Goal: Information Seeking & Learning: Check status

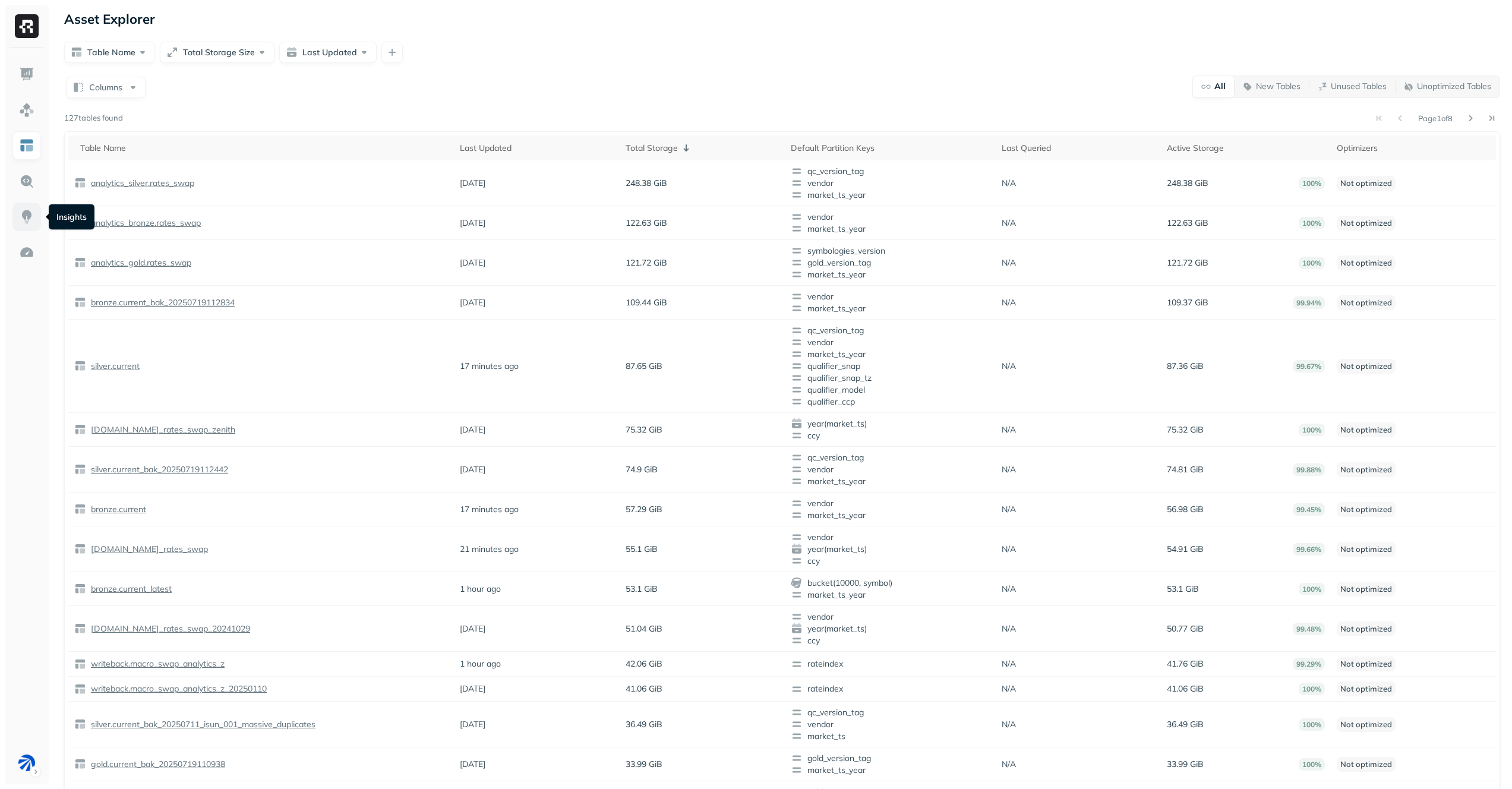
click at [36, 214] on link at bounding box center [27, 216] width 28 height 28
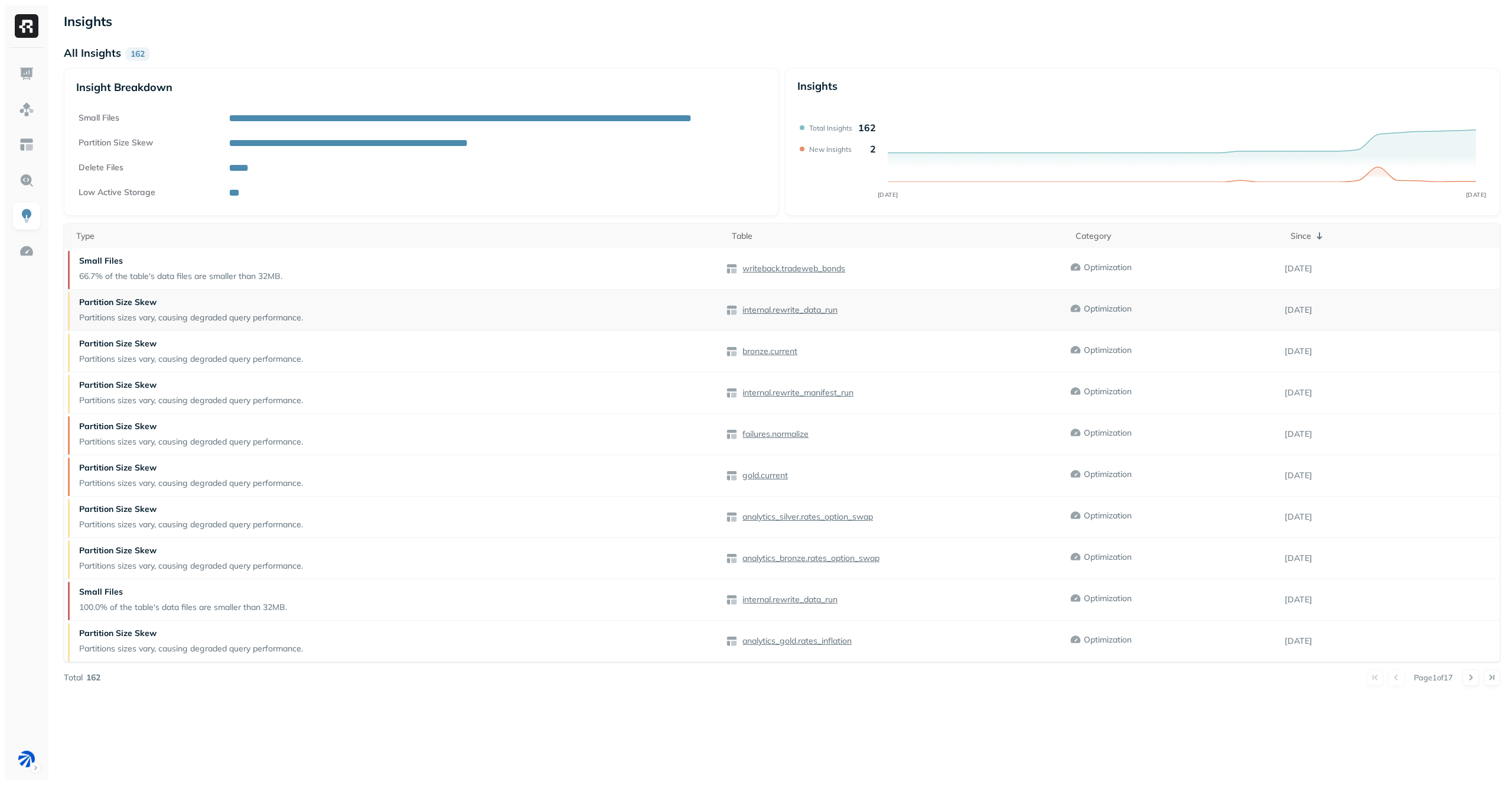
click at [814, 307] on p "internal.rewrite_data_run" at bounding box center [789, 310] width 97 height 11
click at [25, 244] on img at bounding box center [26, 251] width 16 height 16
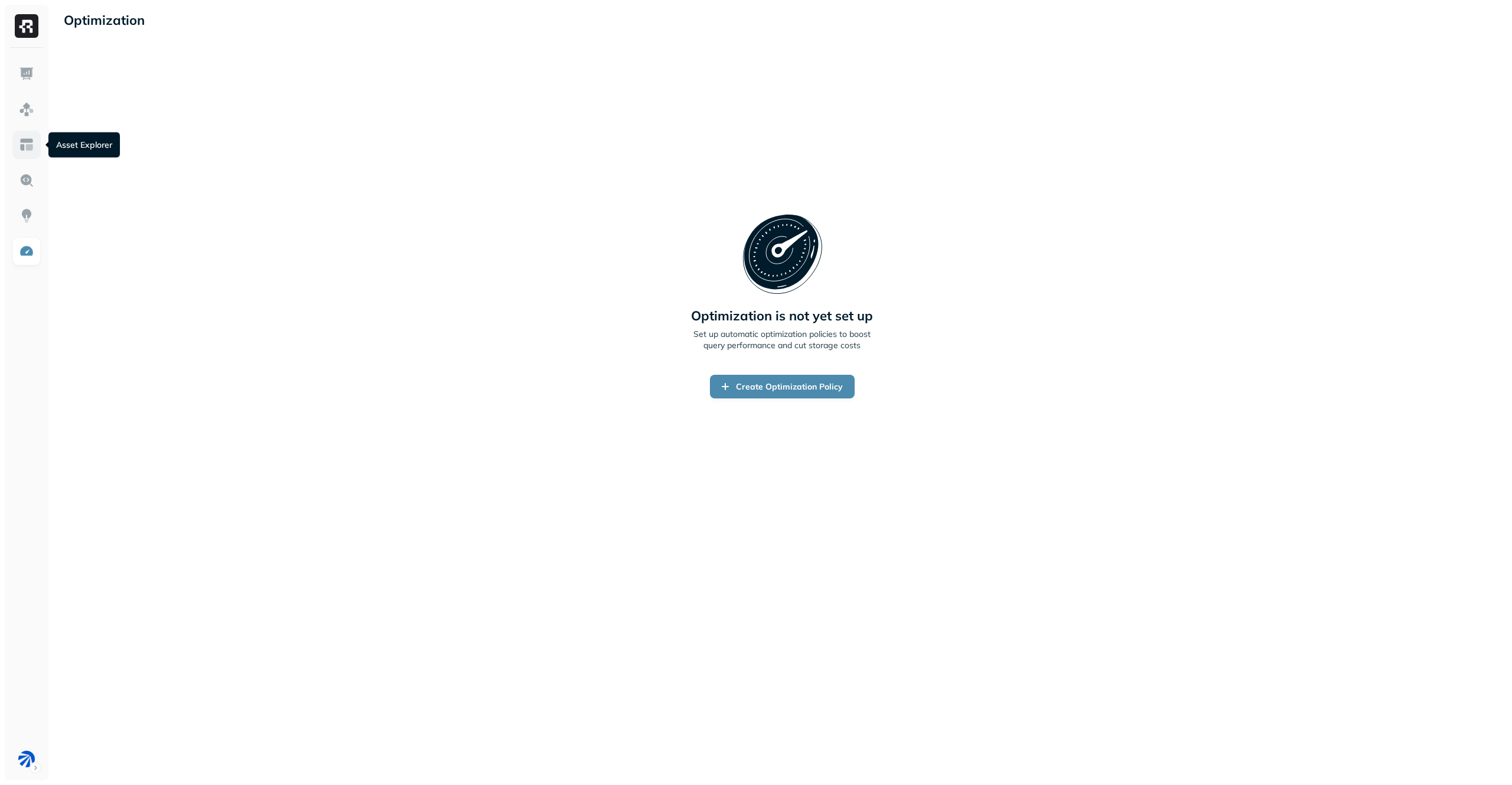
click at [38, 146] on link at bounding box center [26, 144] width 28 height 28
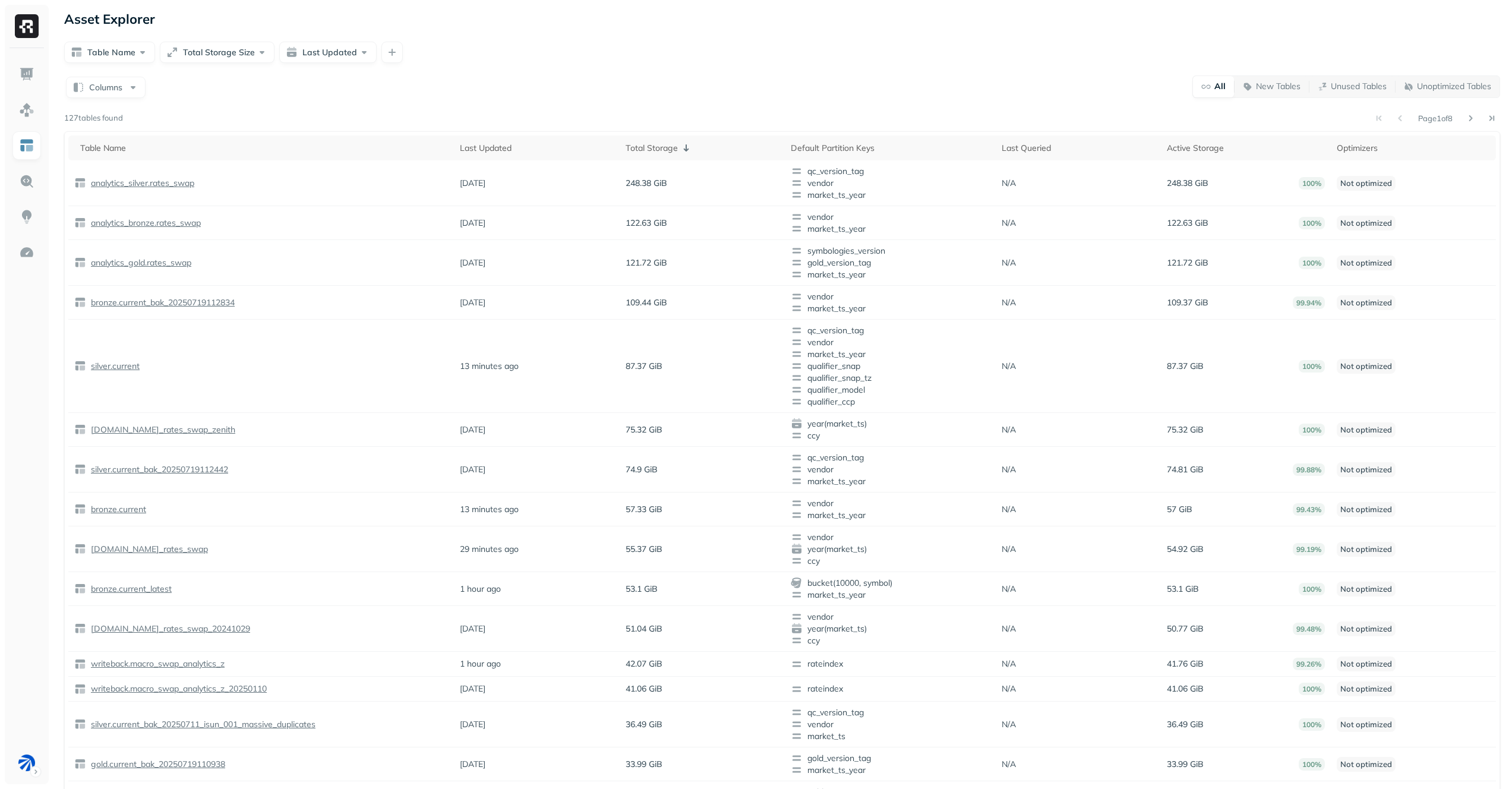
click at [563, 102] on div "Columns All New Tables Unused Tables Unoptimized Tables Page 1 of 8 127 tables …" at bounding box center [782, 470] width 1436 height 791
click at [31, 179] on img at bounding box center [27, 181] width 16 height 16
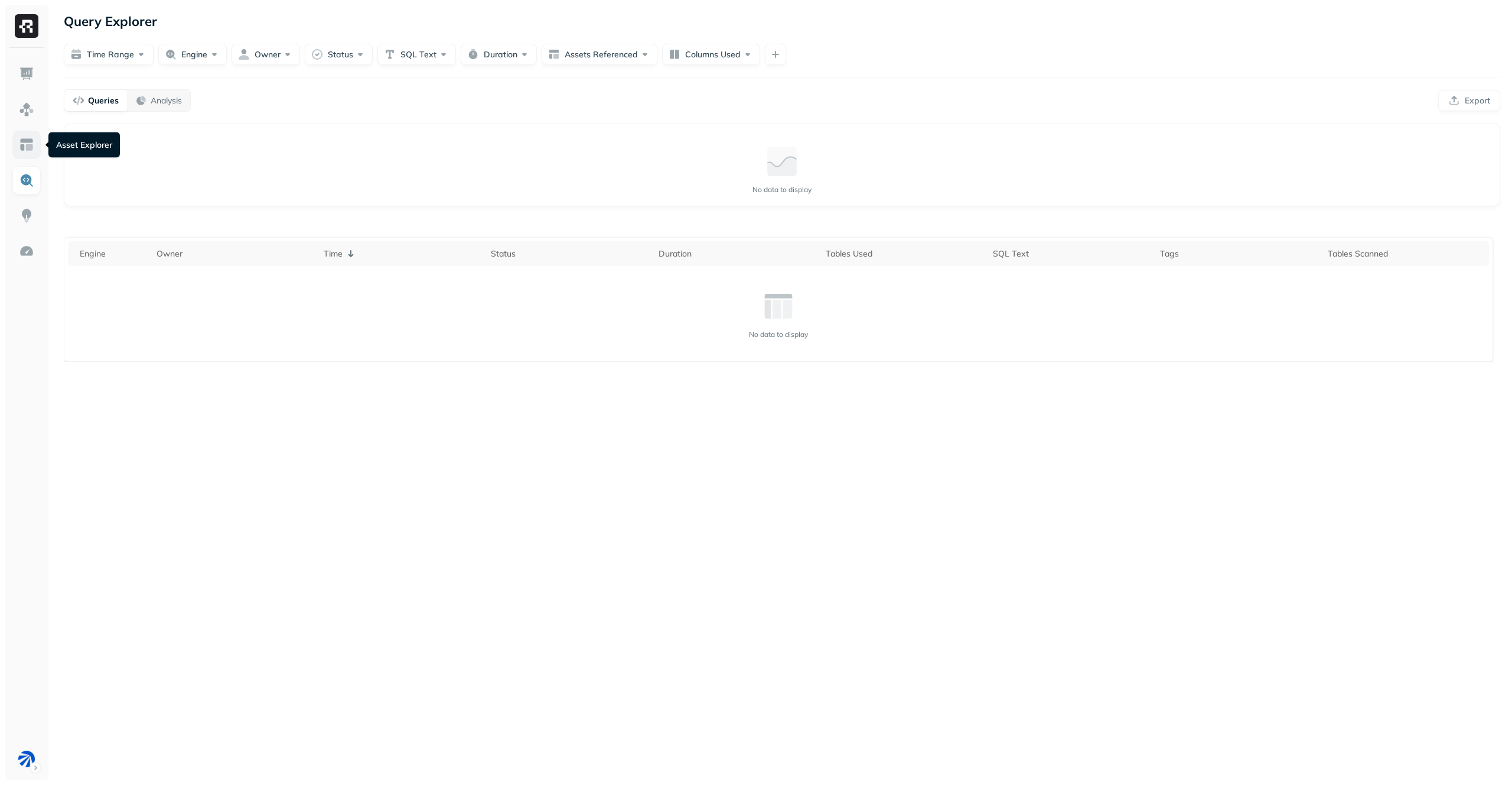
click at [35, 138] on link at bounding box center [26, 144] width 28 height 28
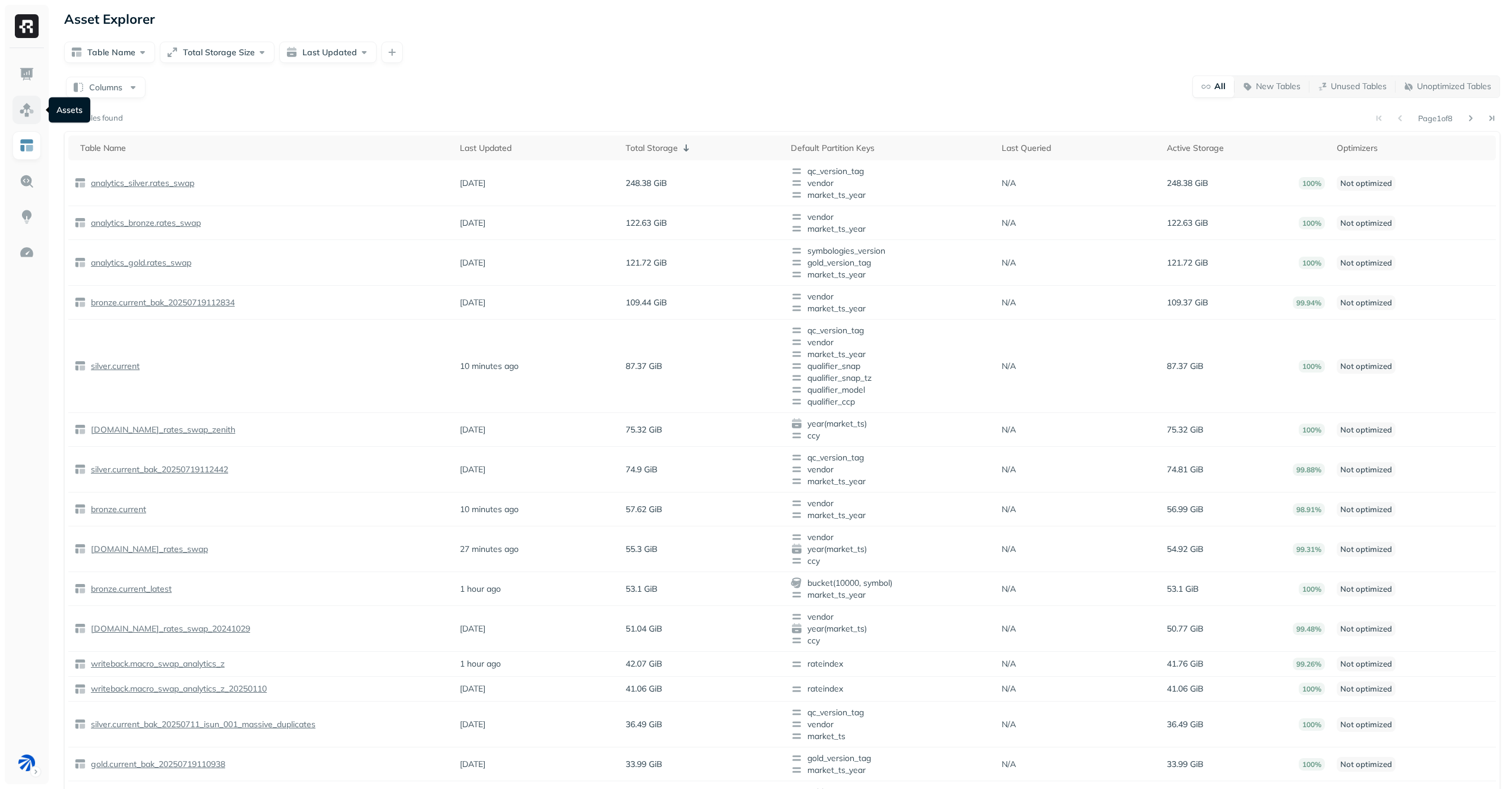
click at [34, 104] on link at bounding box center [27, 109] width 28 height 28
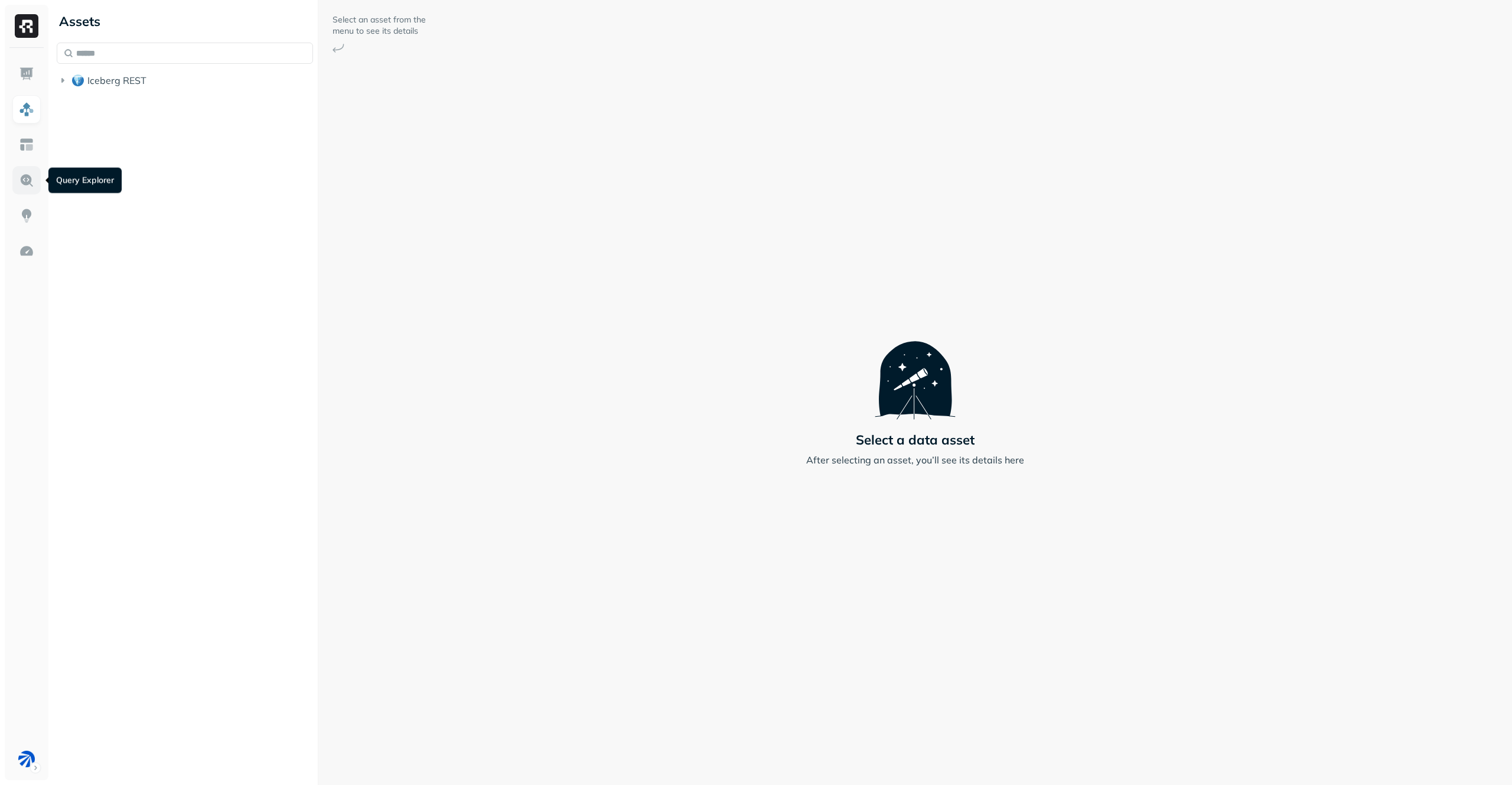
click at [31, 185] on img at bounding box center [26, 180] width 16 height 16
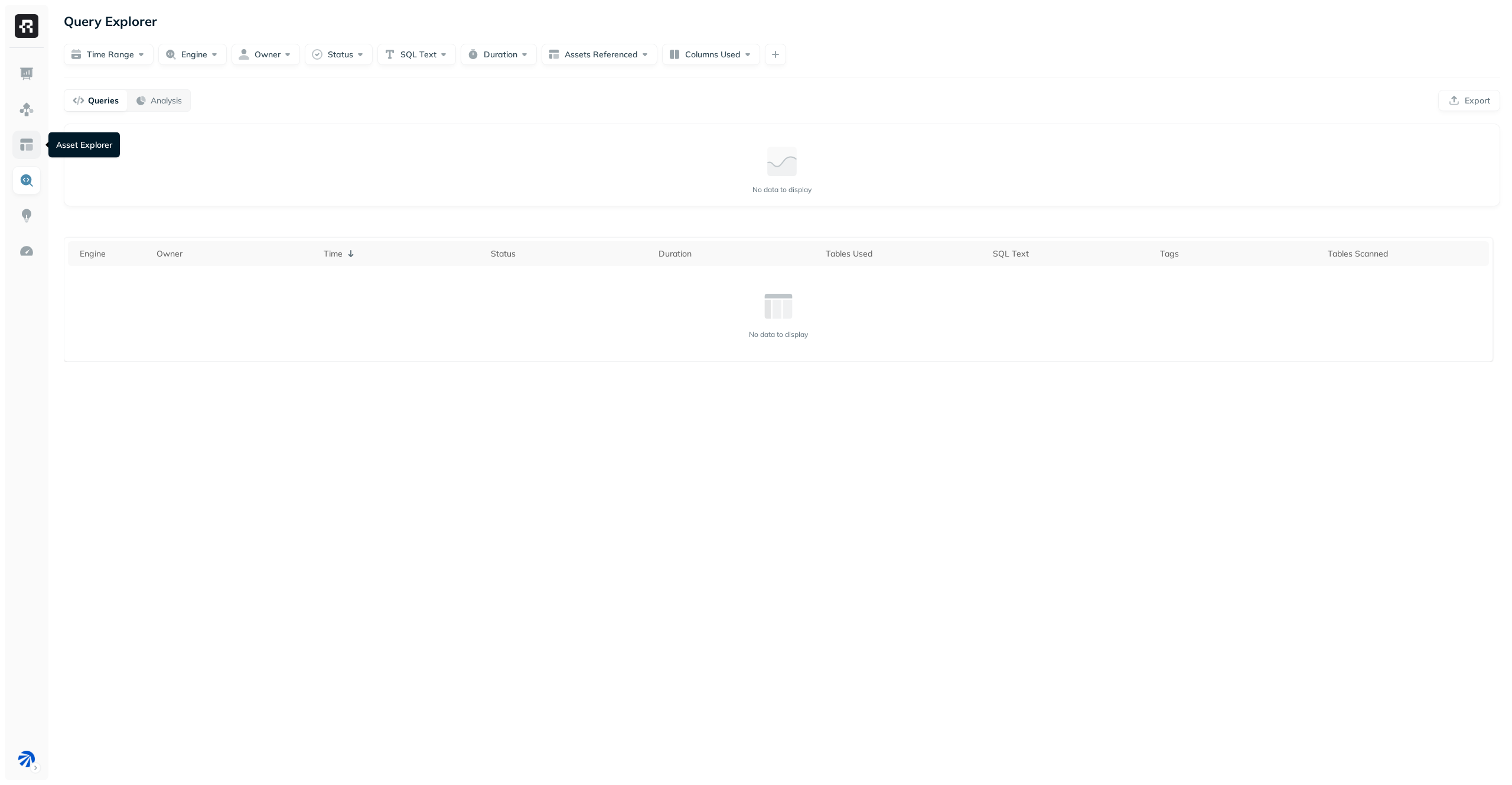
click at [29, 141] on img at bounding box center [26, 145] width 16 height 16
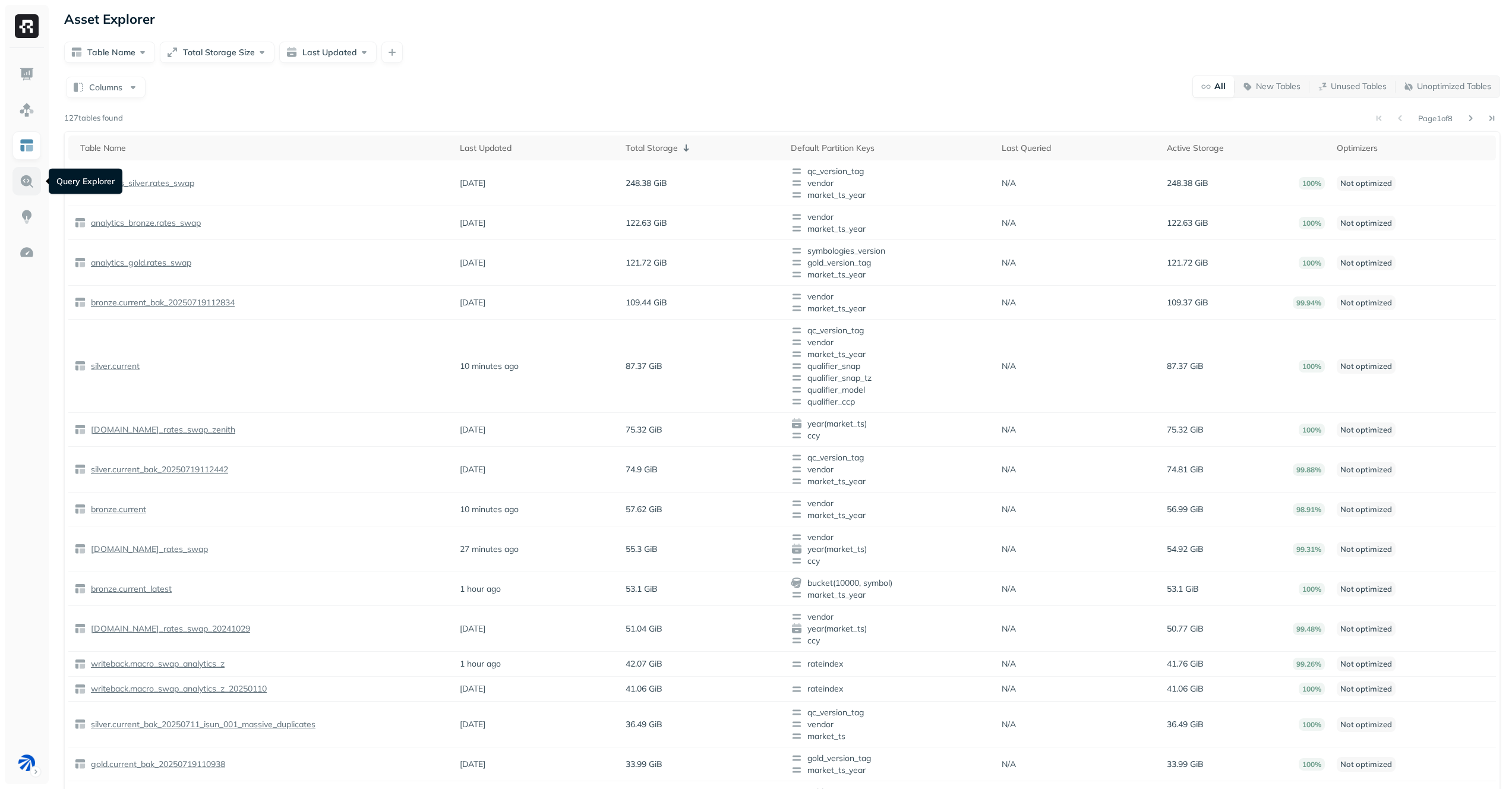
click at [23, 170] on link at bounding box center [27, 181] width 28 height 28
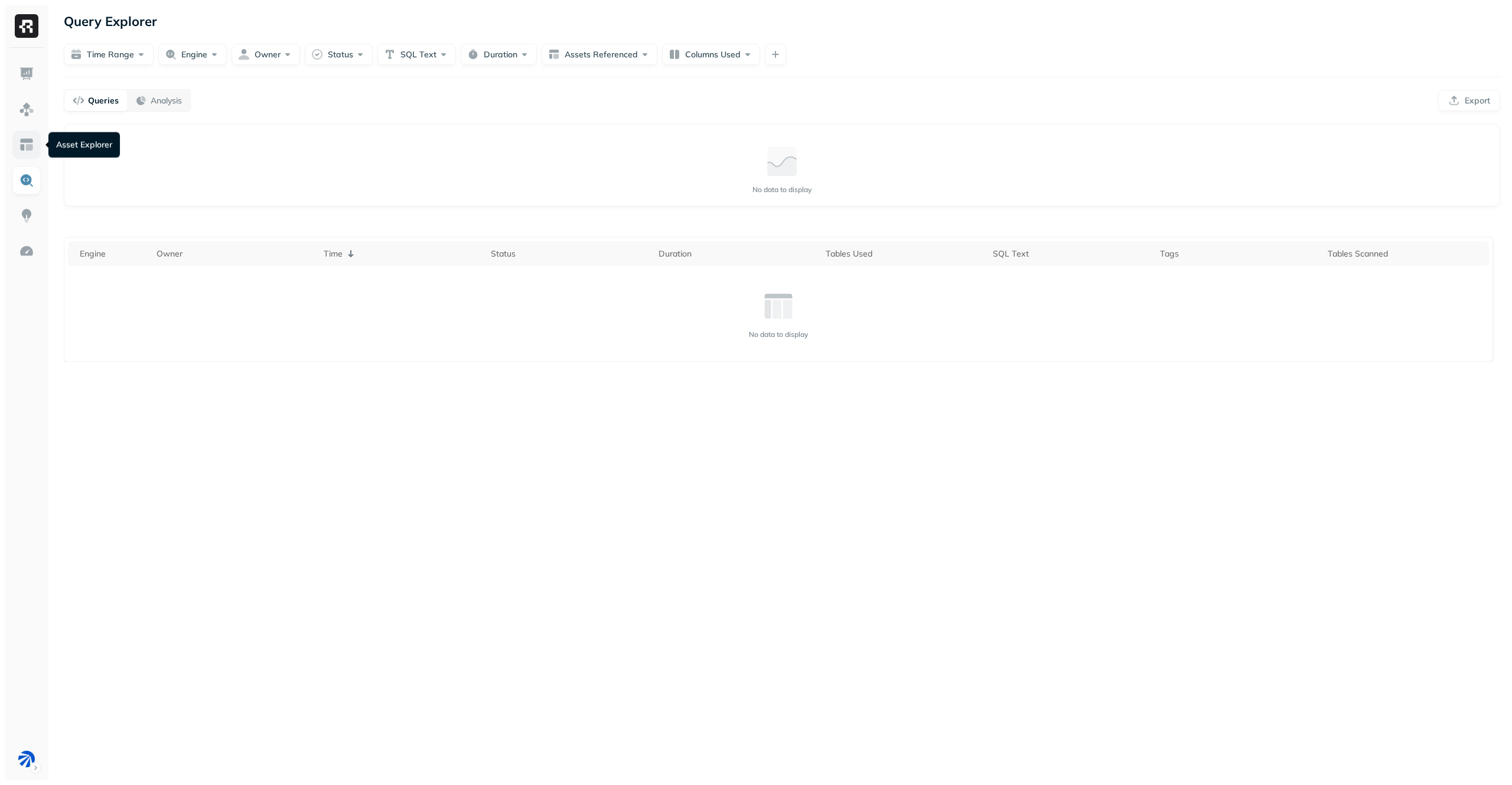
click at [29, 139] on img at bounding box center [26, 145] width 16 height 16
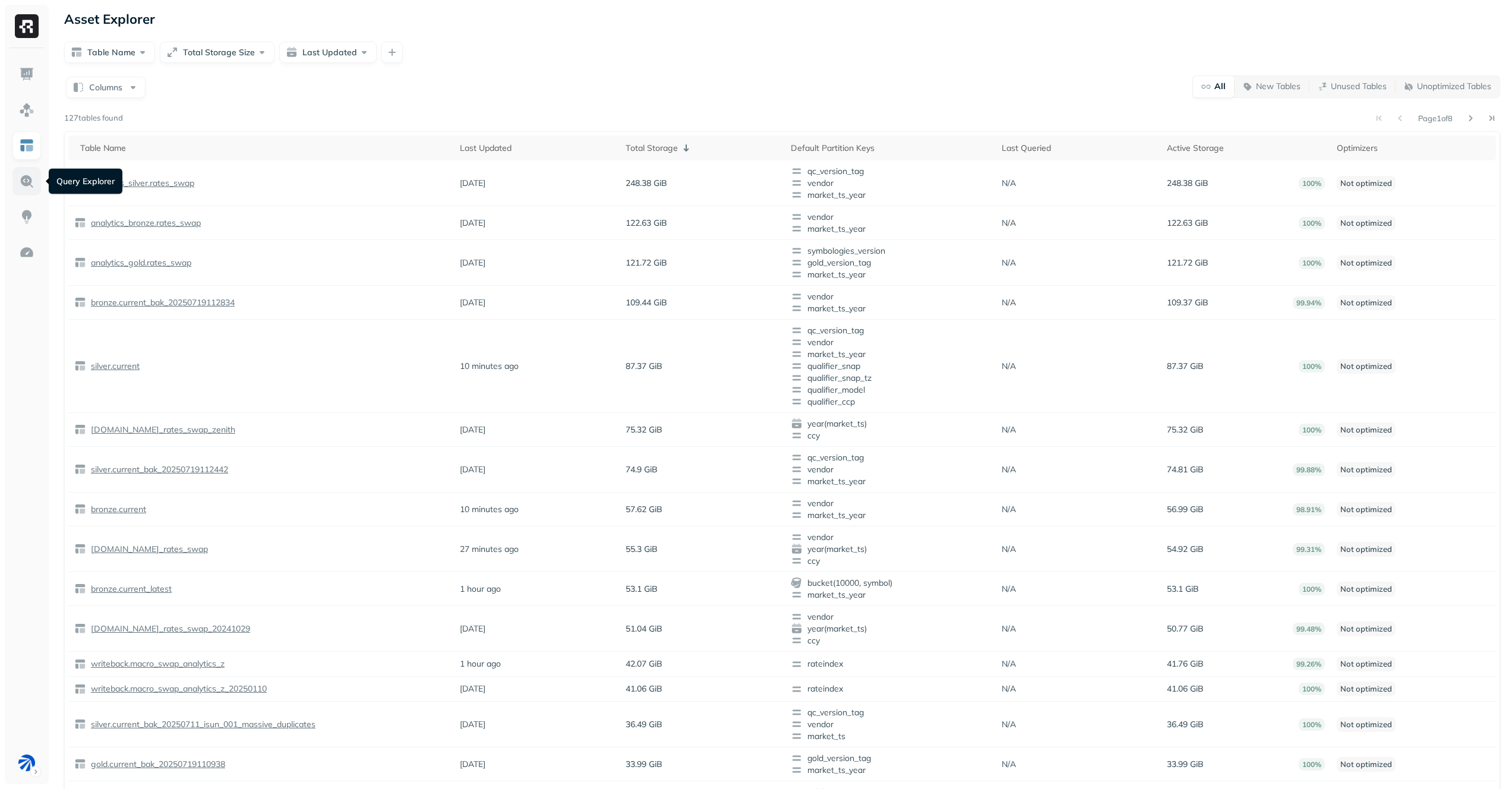
click at [28, 174] on img at bounding box center [27, 181] width 16 height 16
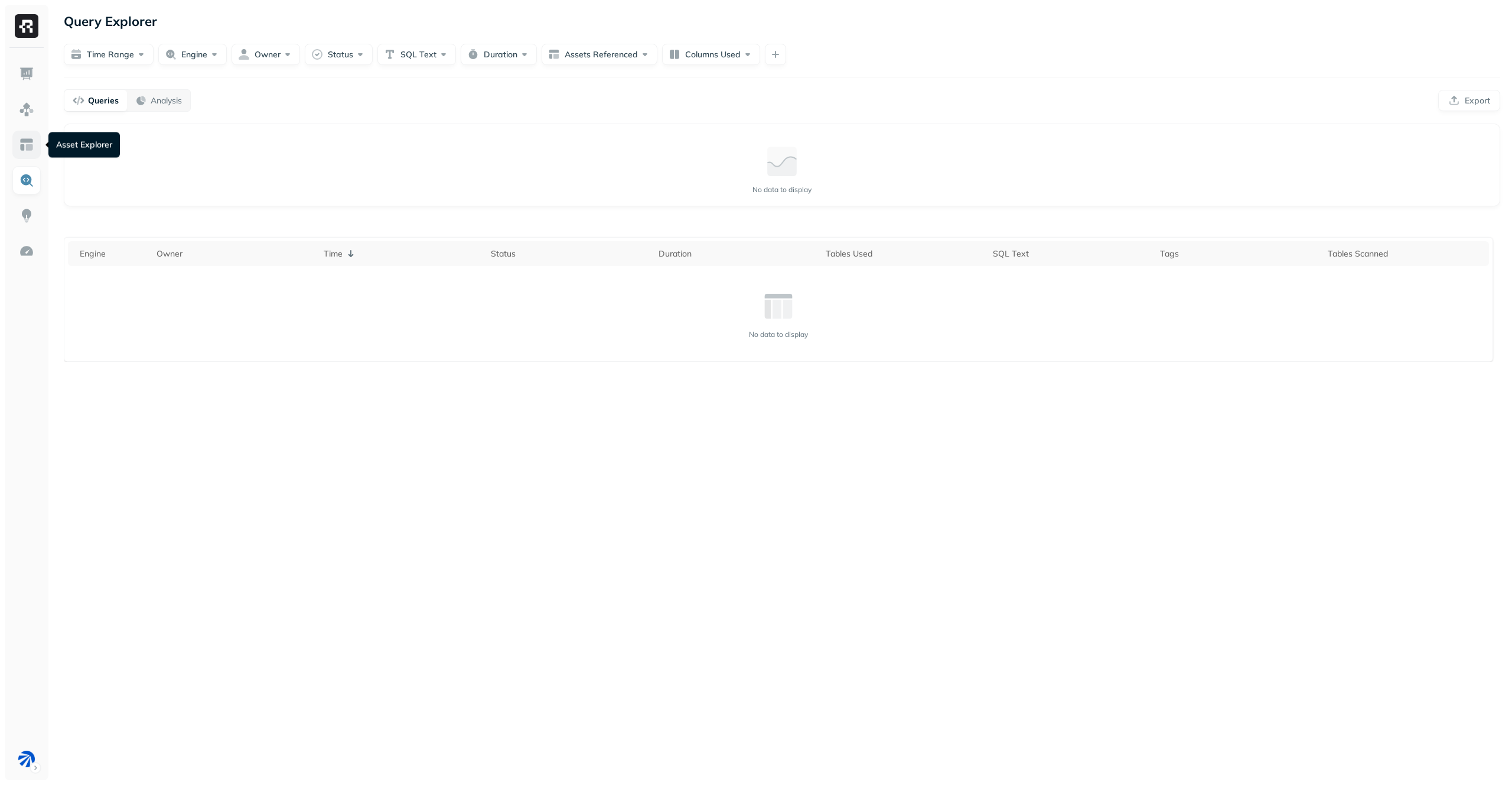
click at [33, 140] on img at bounding box center [26, 145] width 16 height 16
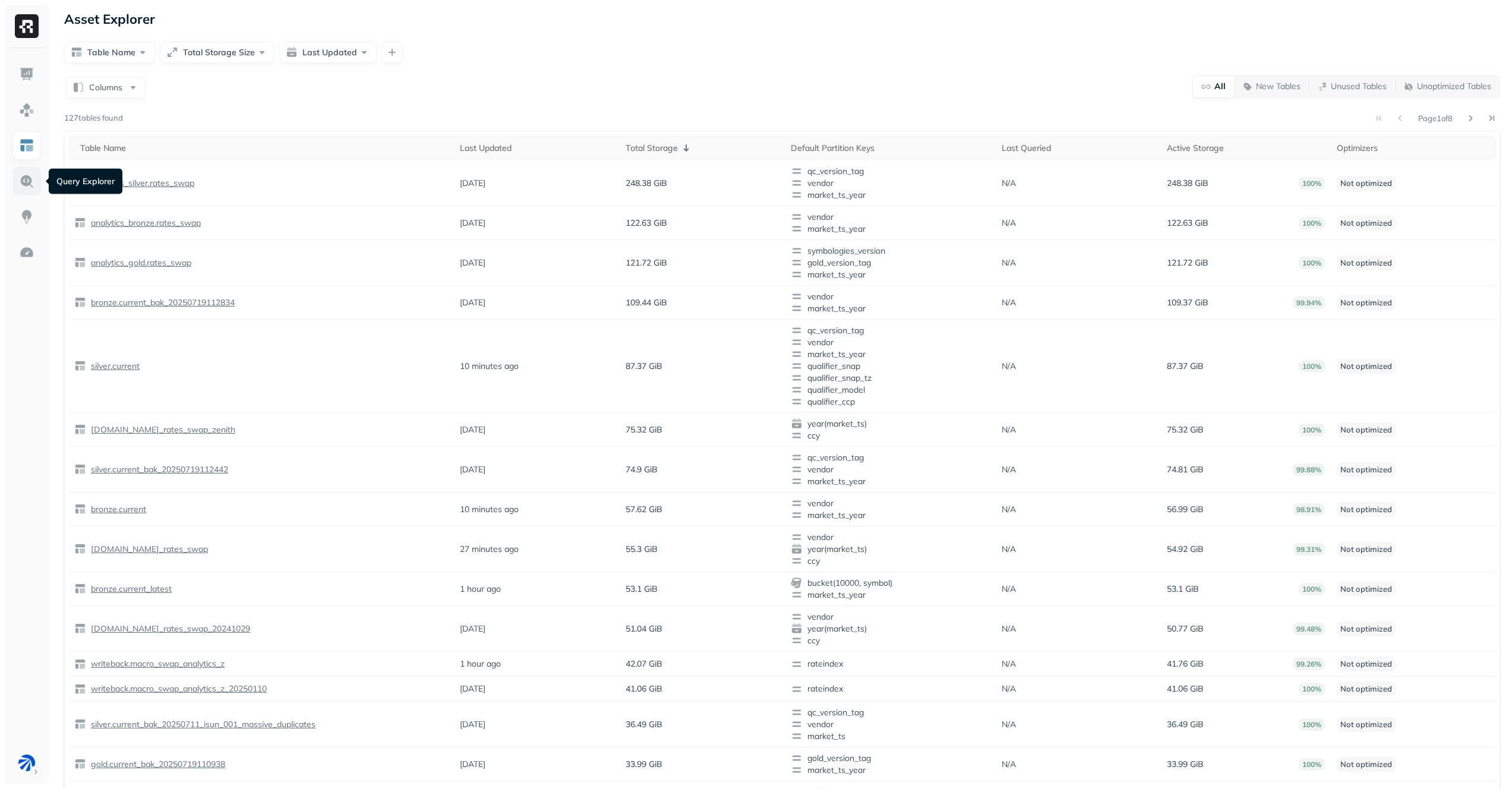
click at [25, 174] on img at bounding box center [27, 181] width 16 height 16
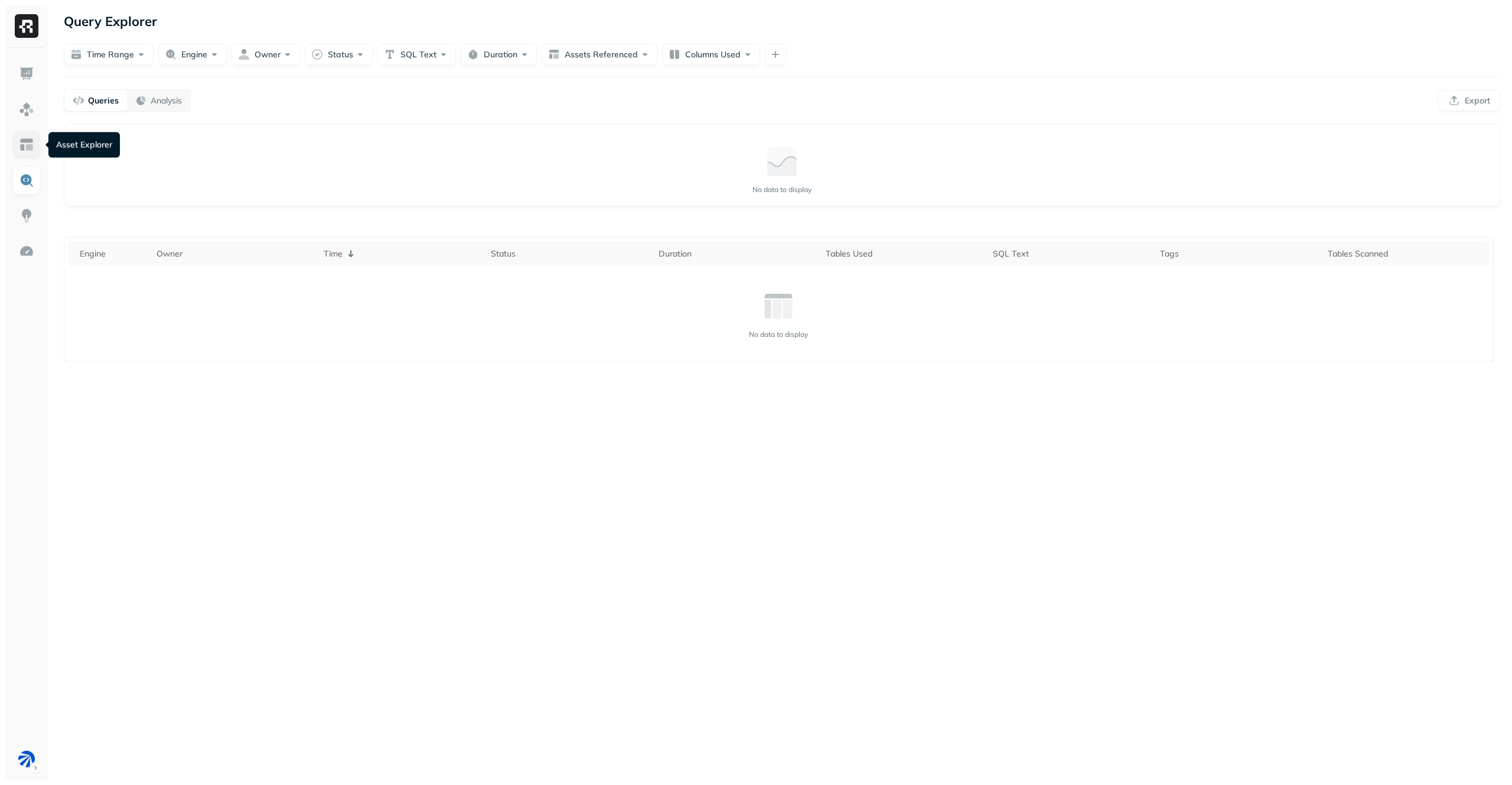
click at [27, 152] on img at bounding box center [26, 145] width 16 height 16
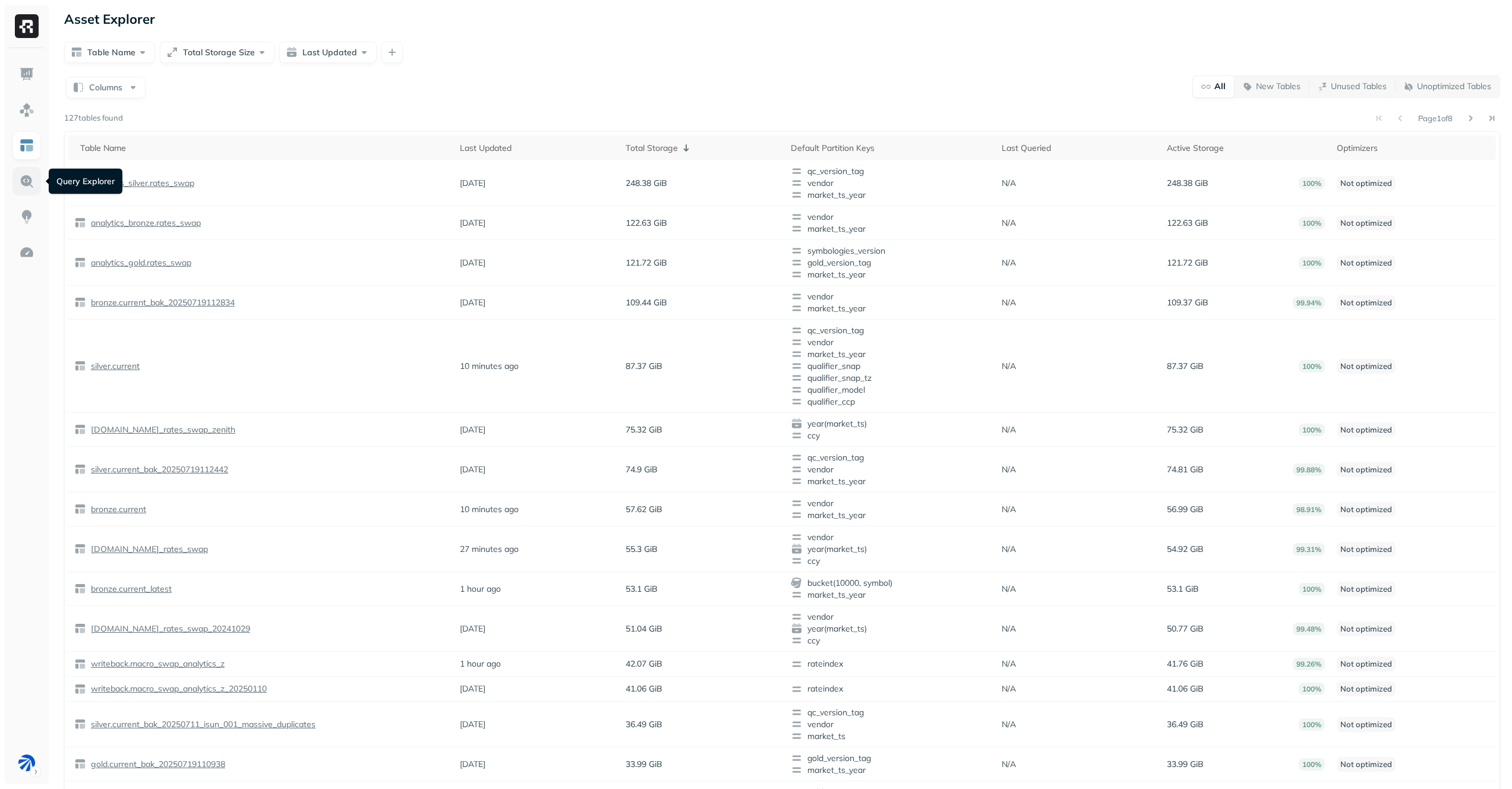
click at [30, 192] on link at bounding box center [27, 181] width 28 height 28
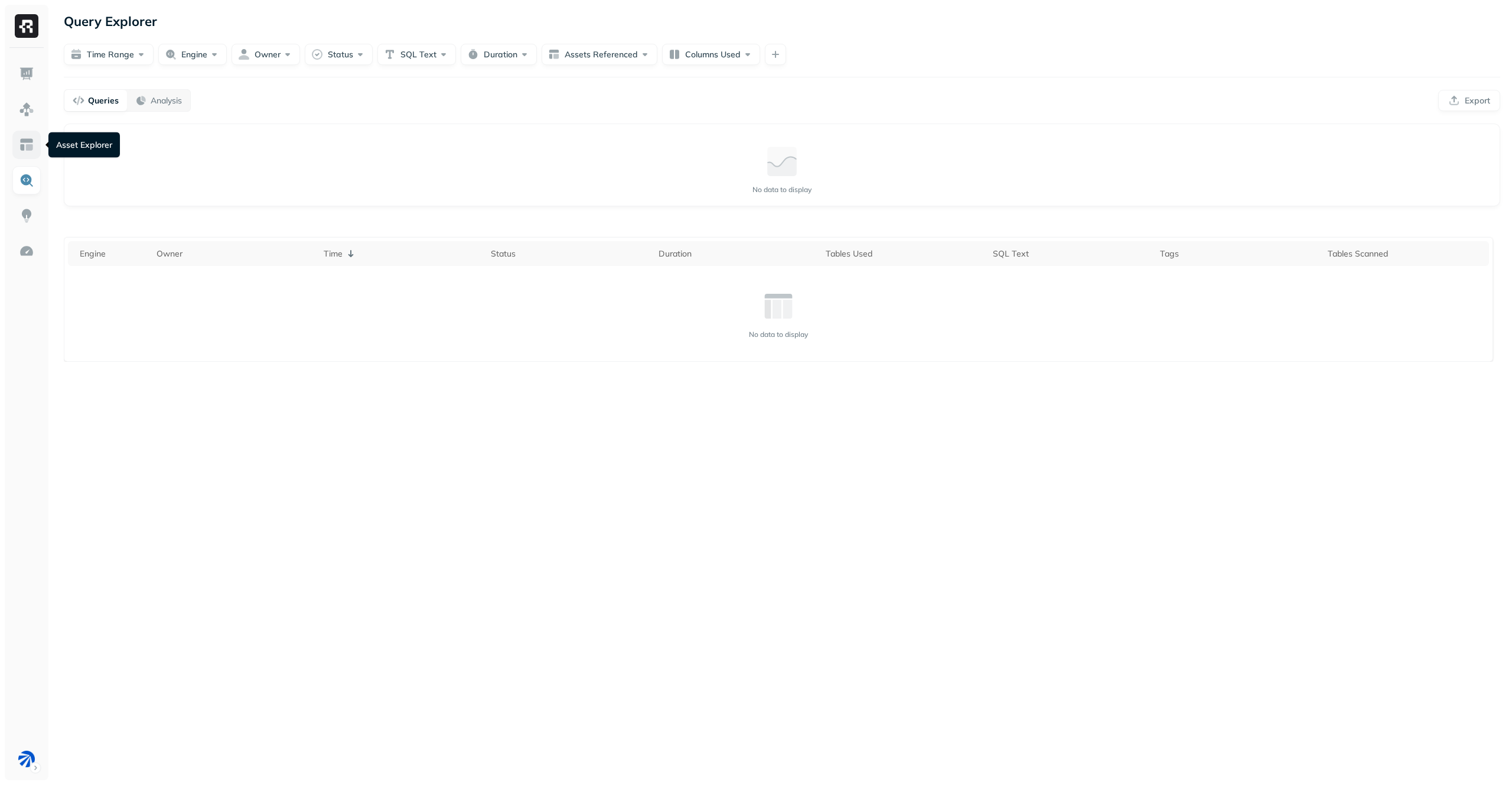
click at [31, 132] on link at bounding box center [26, 144] width 28 height 28
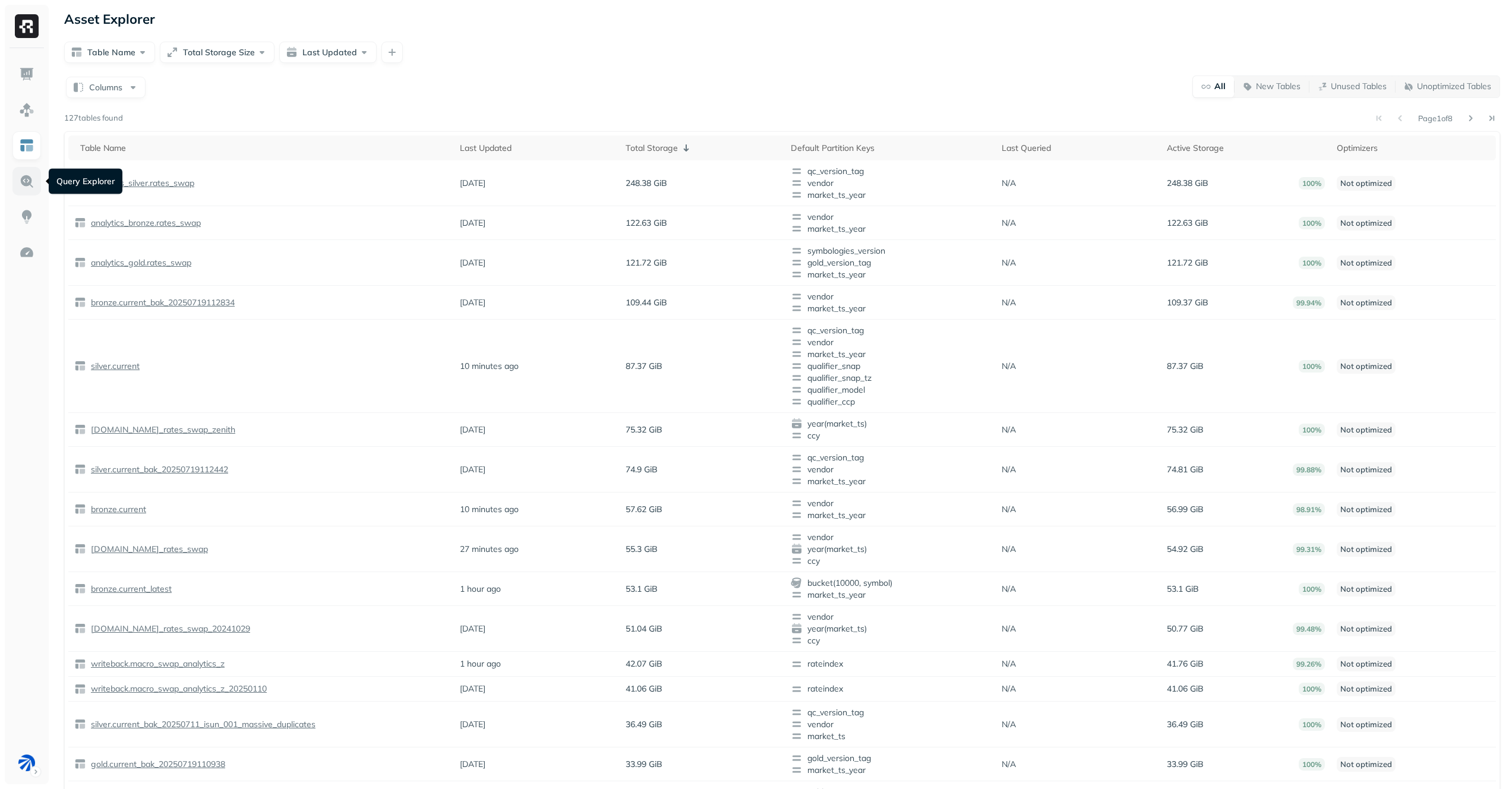
click at [28, 174] on img at bounding box center [27, 181] width 16 height 16
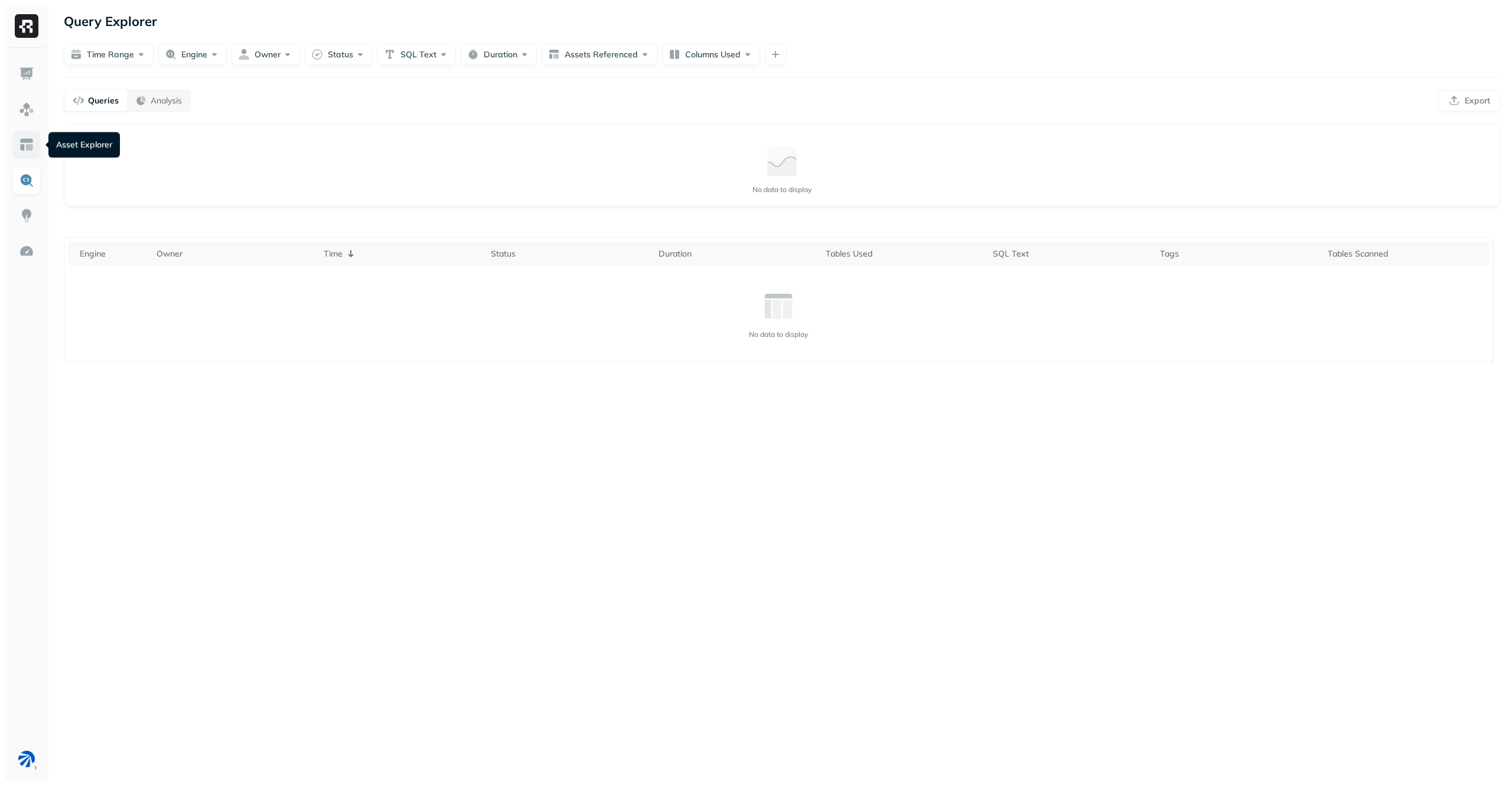
click at [26, 137] on img at bounding box center [26, 145] width 16 height 16
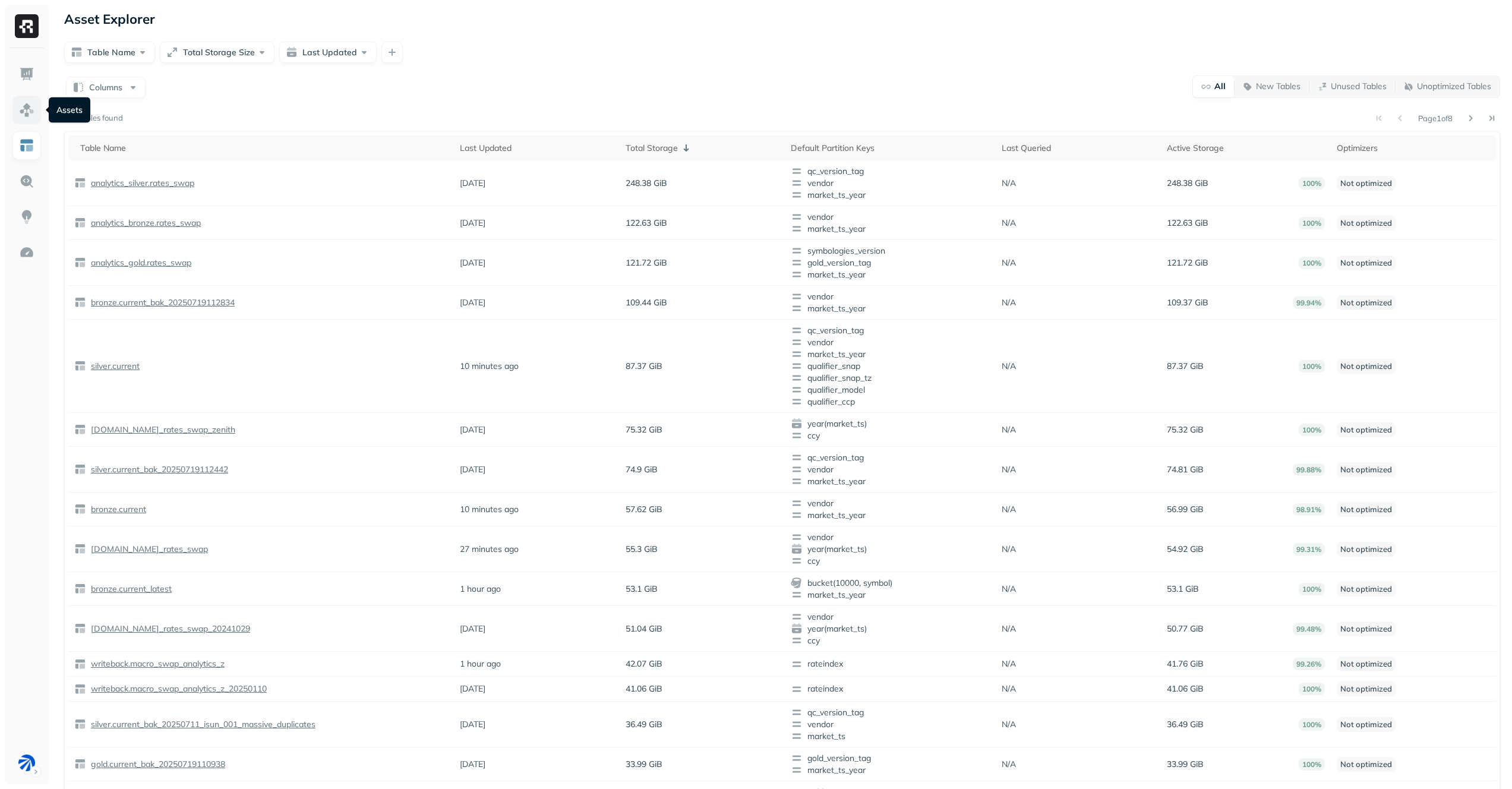
click at [31, 107] on img at bounding box center [27, 110] width 16 height 16
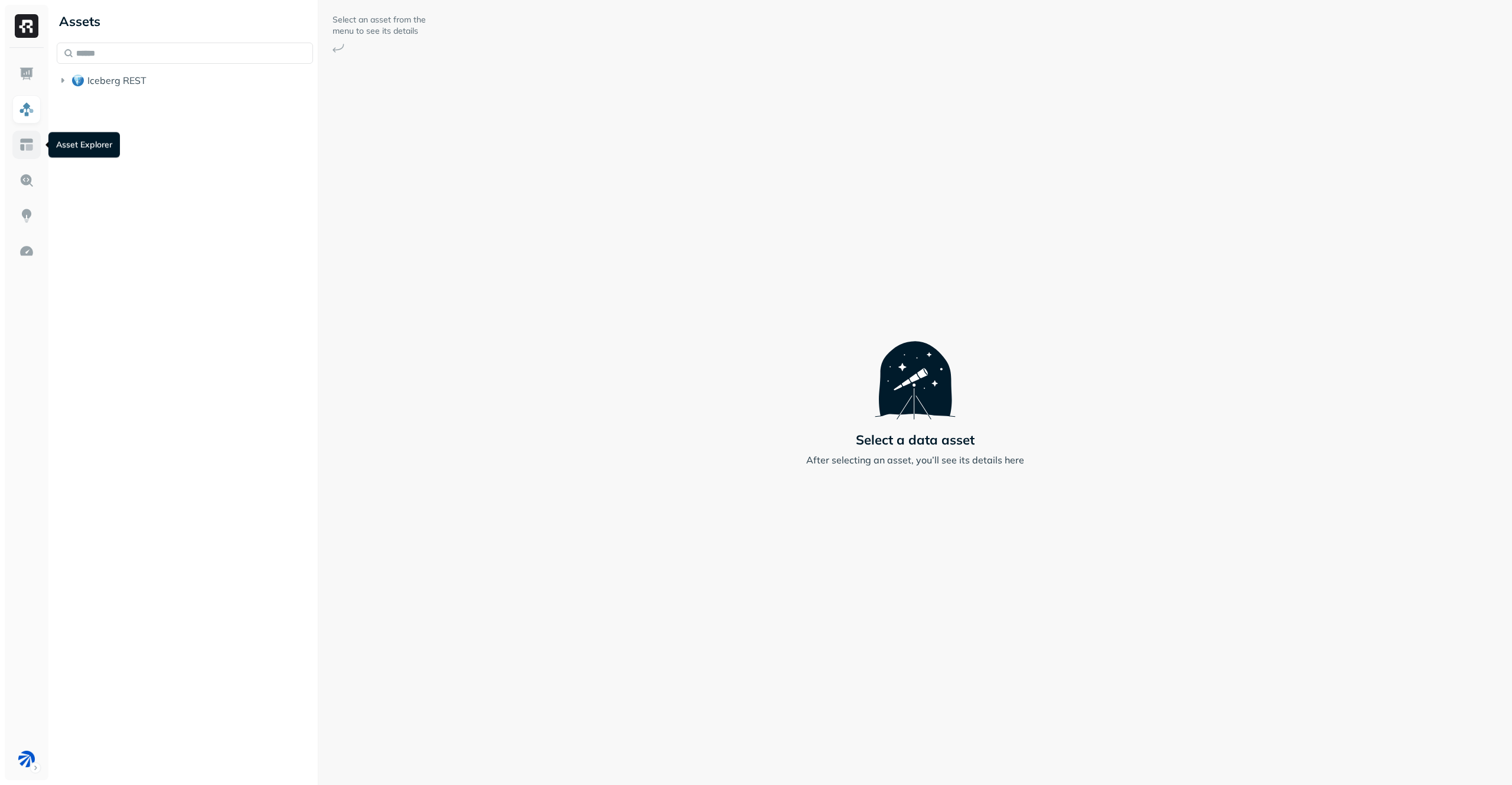
click at [29, 138] on img at bounding box center [26, 145] width 16 height 16
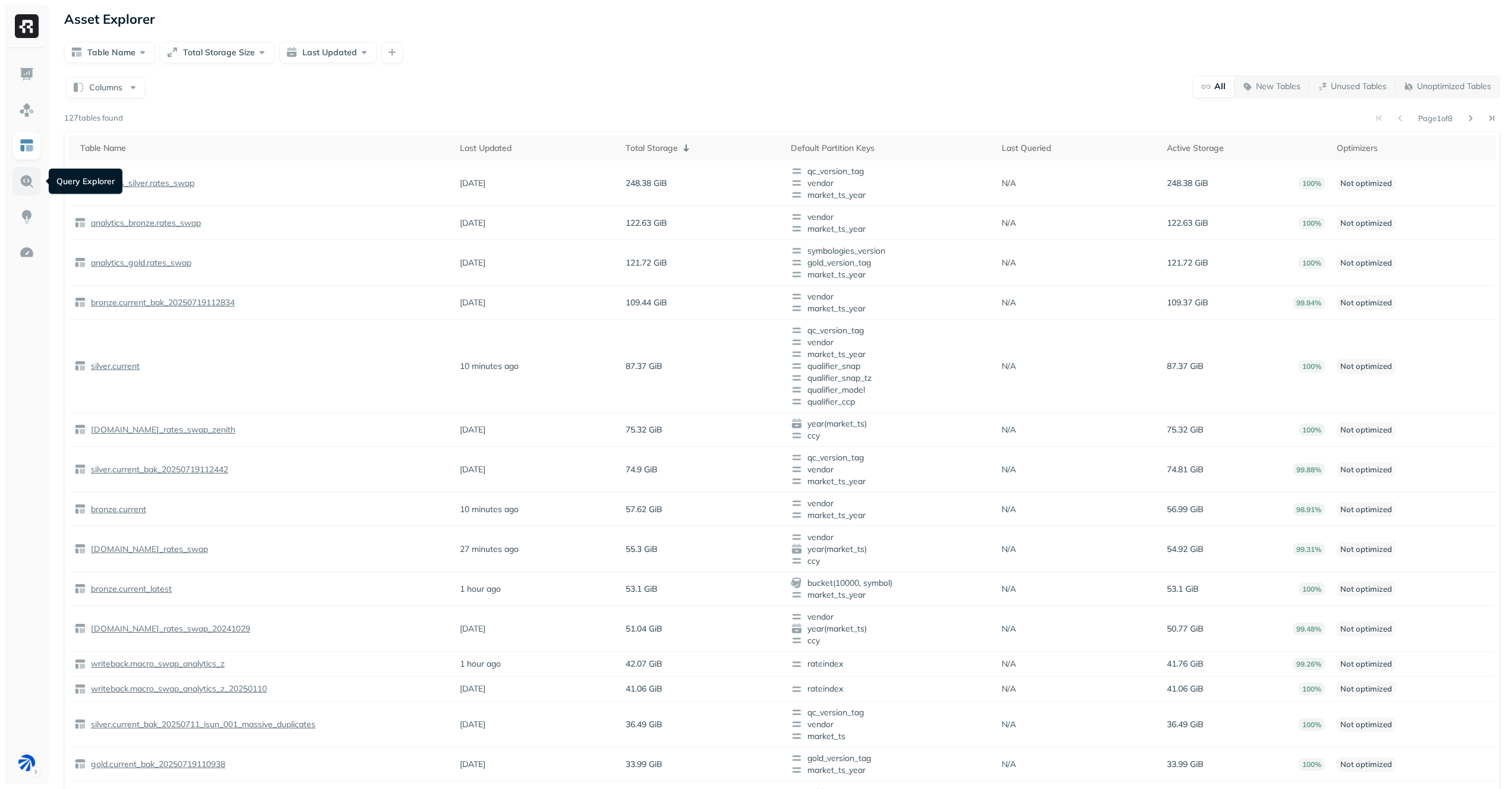
click at [32, 172] on link at bounding box center [27, 181] width 28 height 28
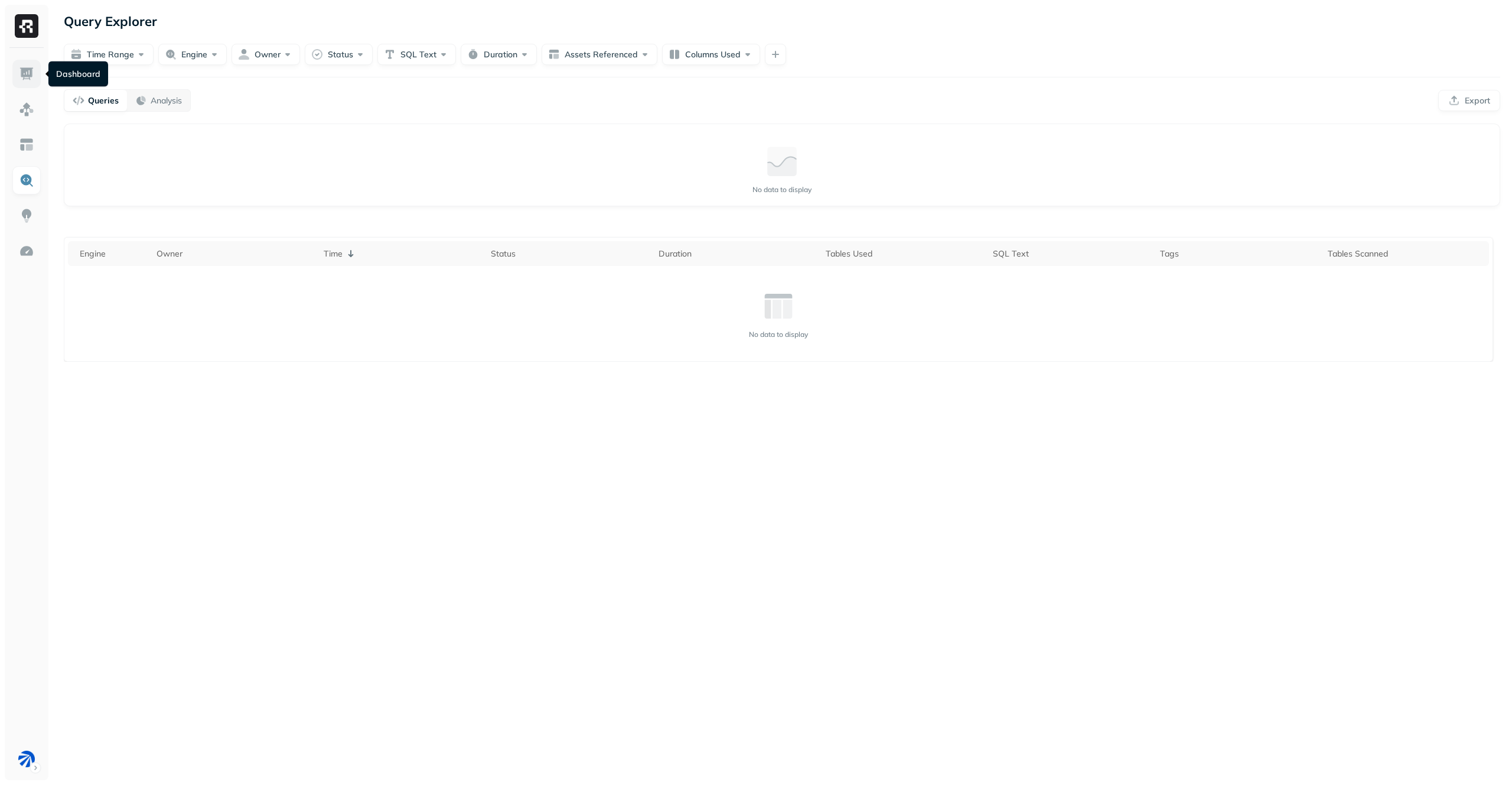
click at [26, 66] on link at bounding box center [26, 73] width 28 height 28
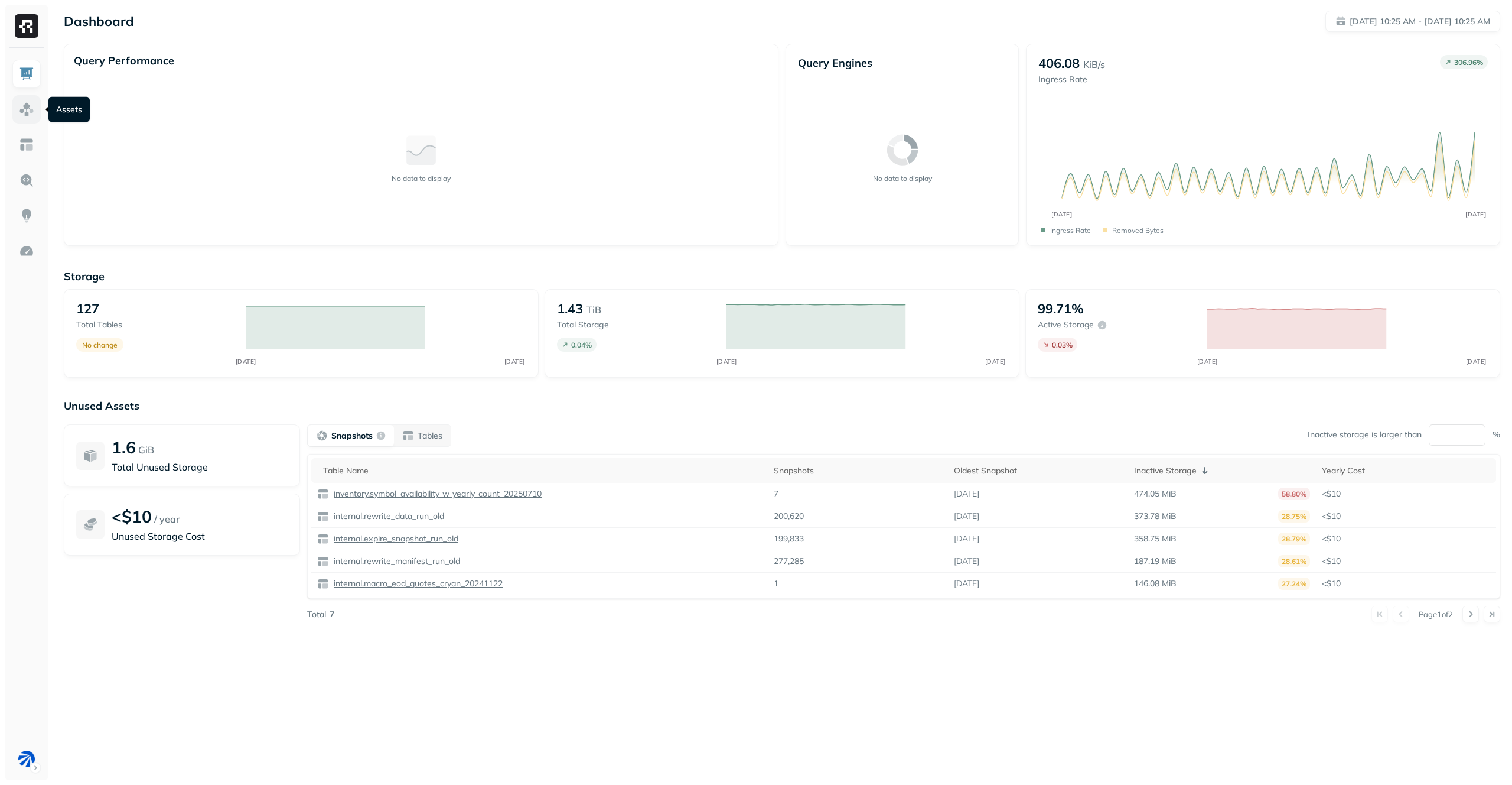
click at [38, 109] on link at bounding box center [26, 109] width 28 height 28
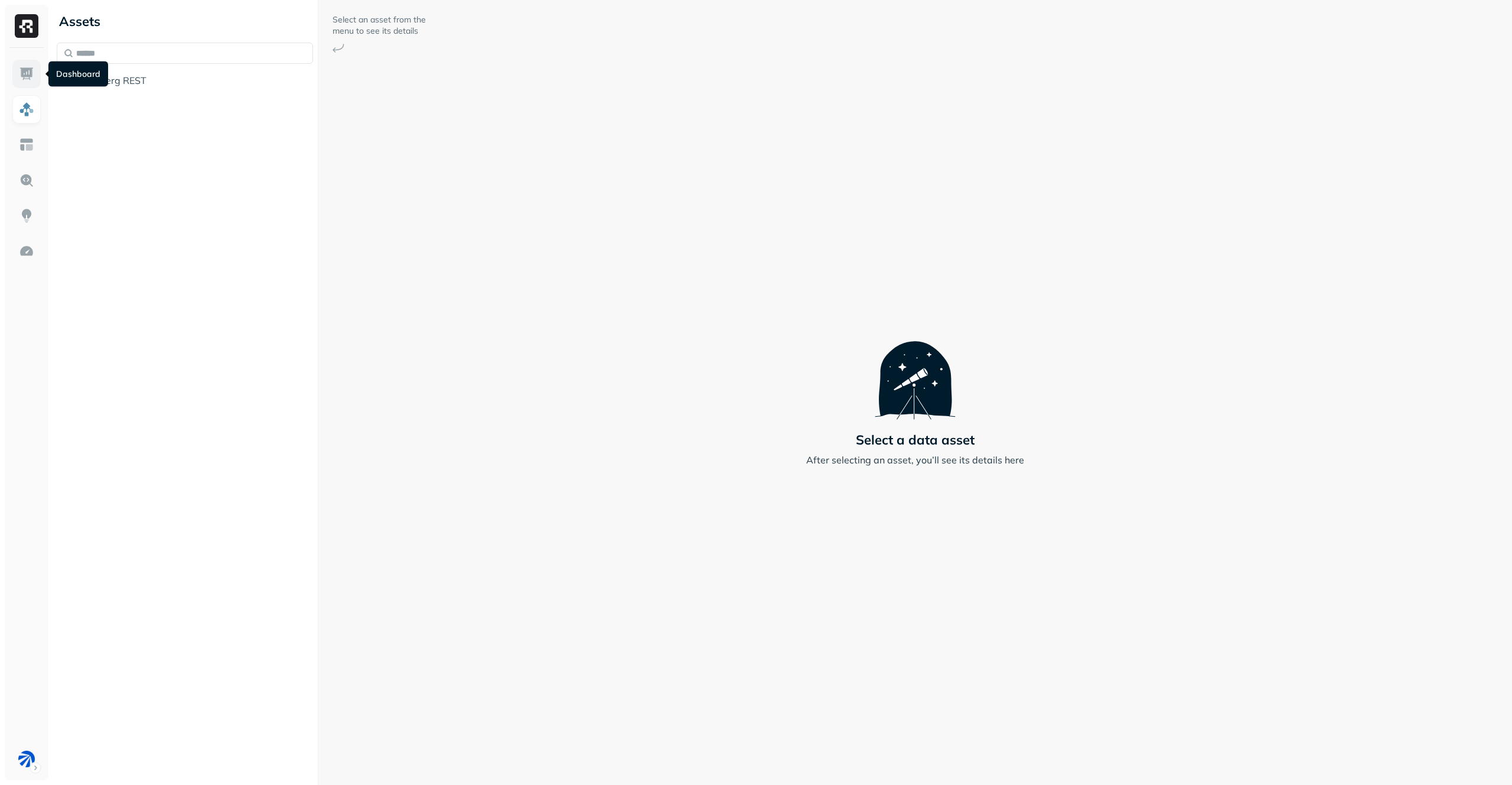
click at [26, 73] on img at bounding box center [26, 74] width 16 height 16
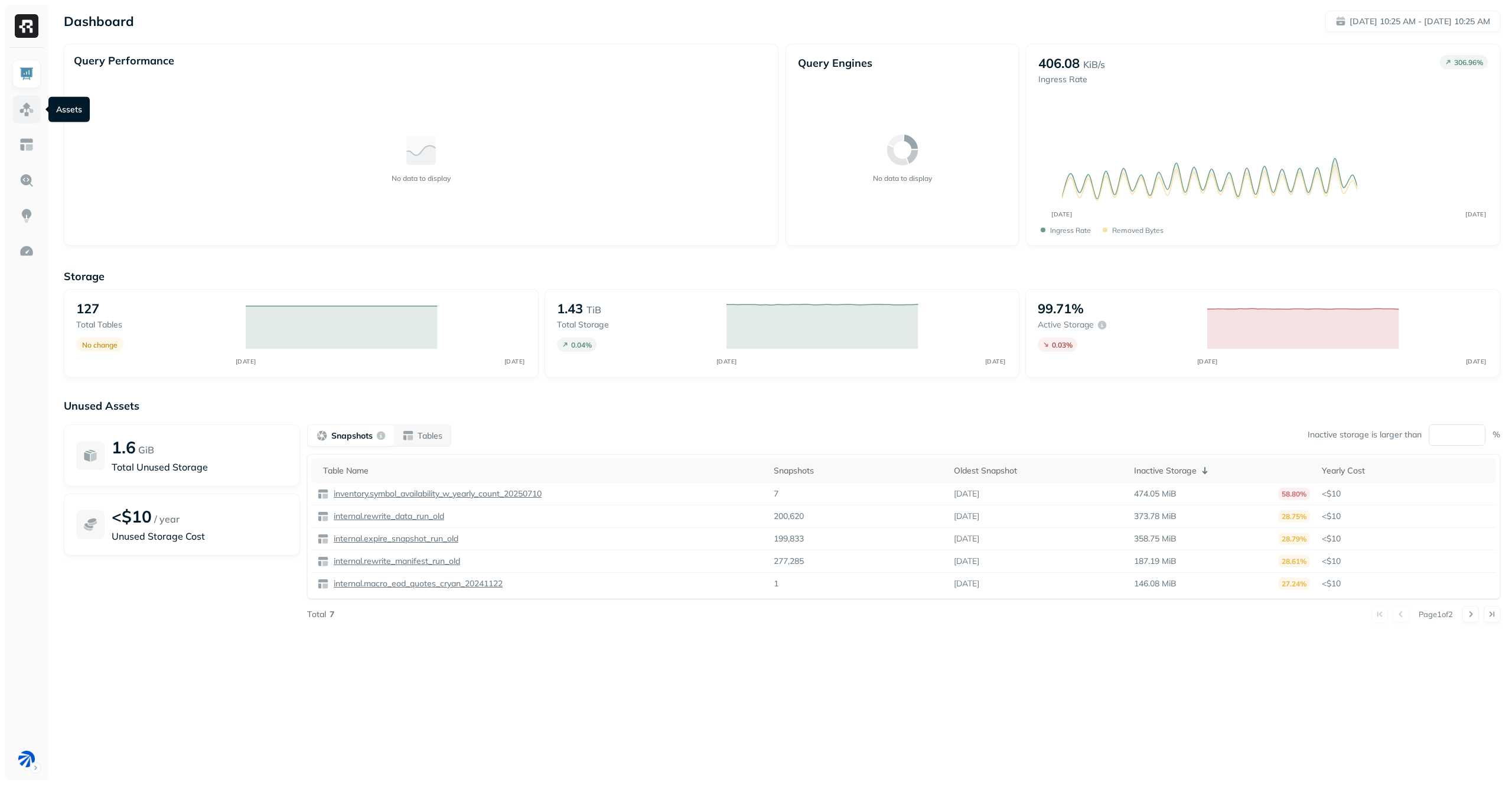
click at [23, 116] on img at bounding box center [26, 109] width 16 height 16
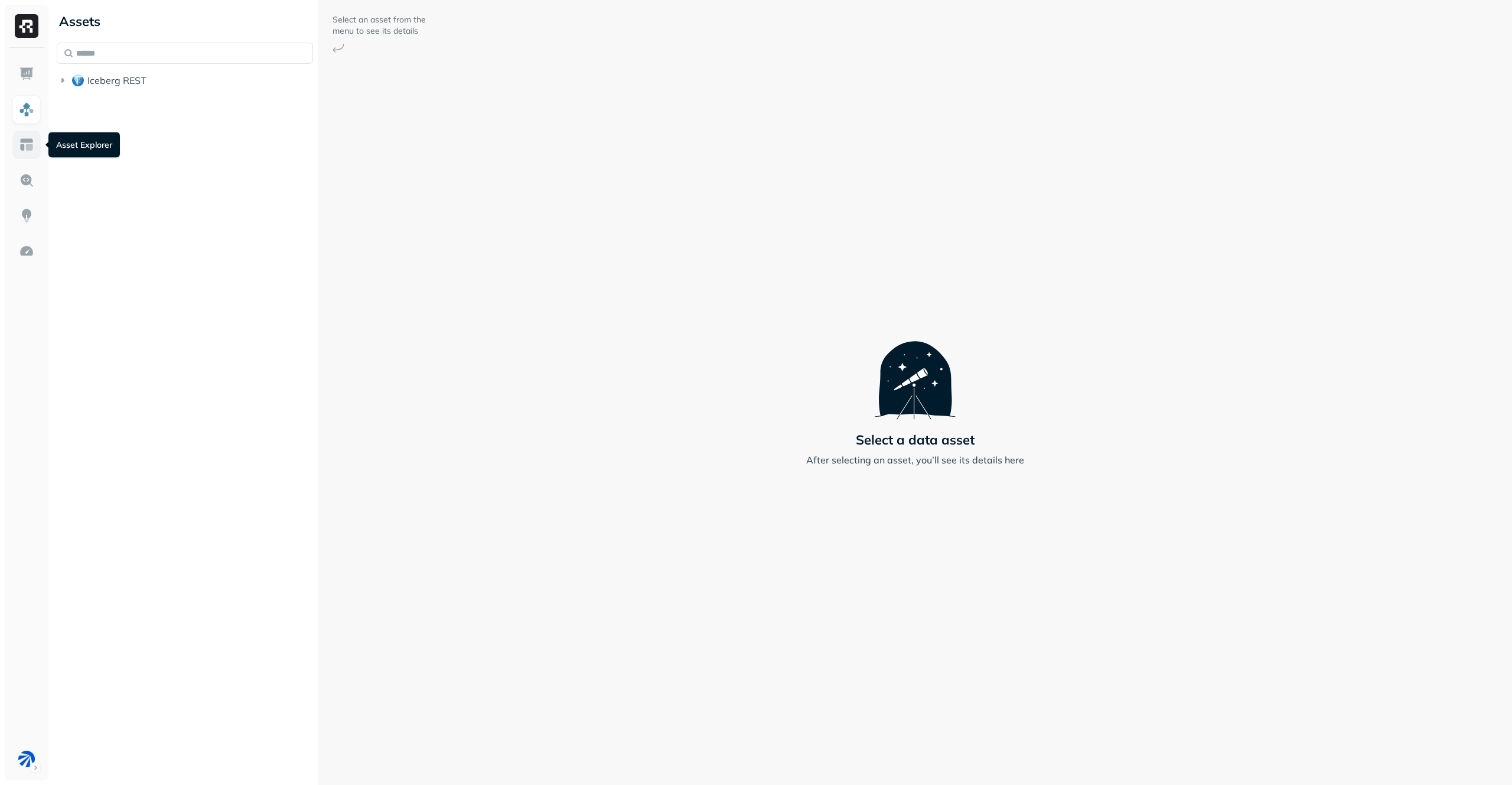
click at [23, 149] on img at bounding box center [26, 145] width 16 height 16
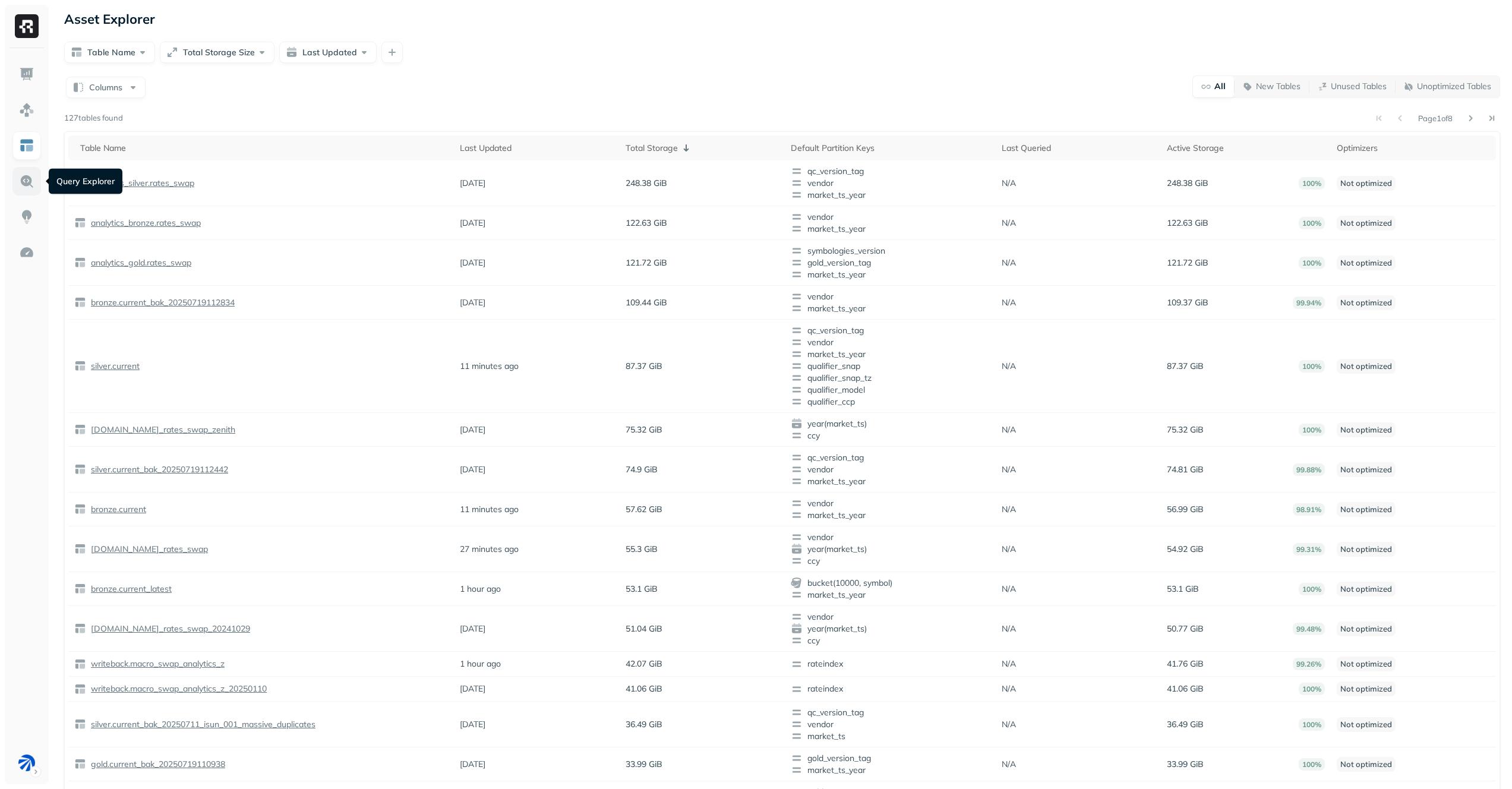
click at [25, 176] on img at bounding box center [27, 181] width 16 height 16
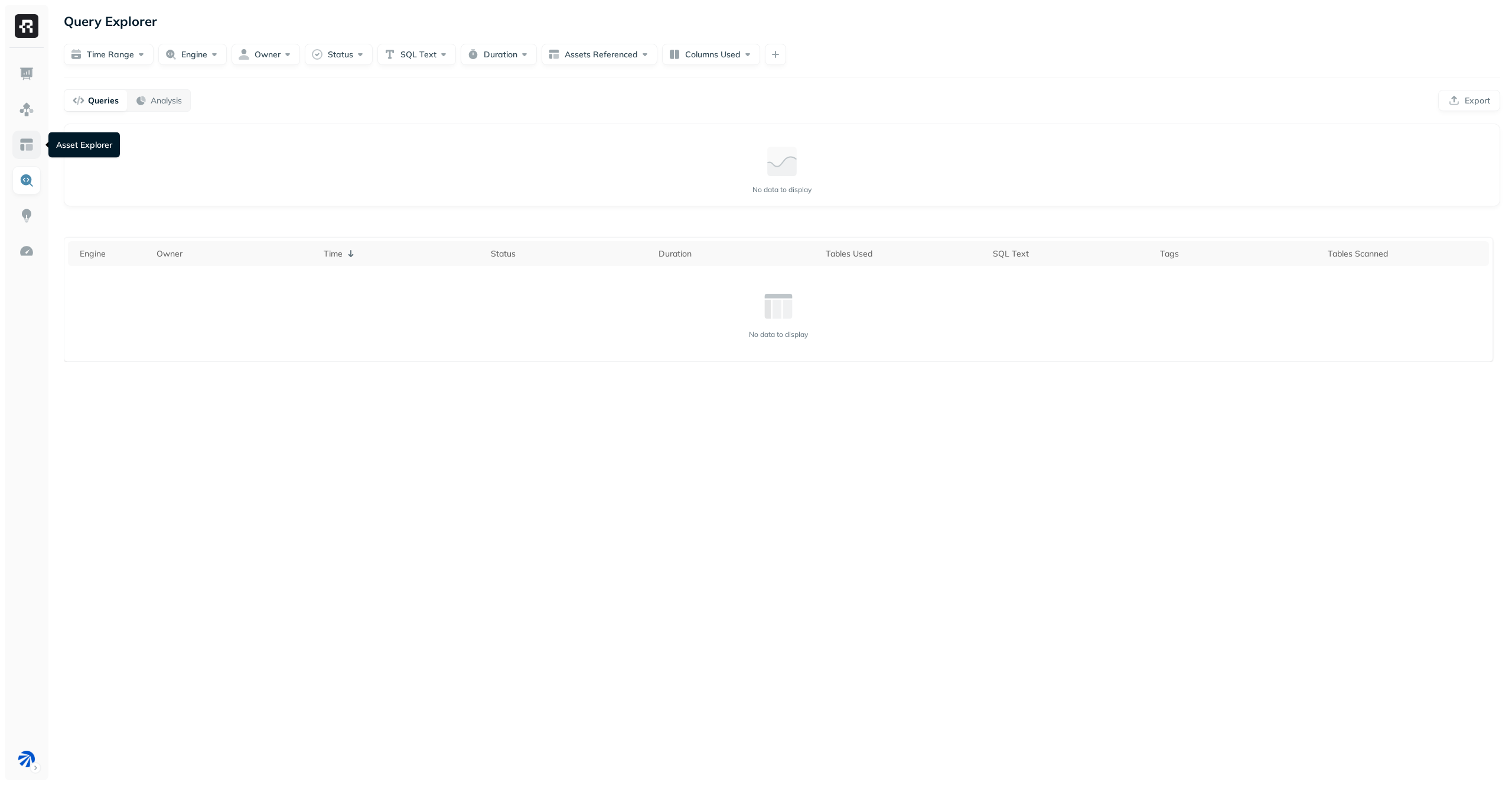
click at [26, 155] on link at bounding box center [26, 144] width 28 height 28
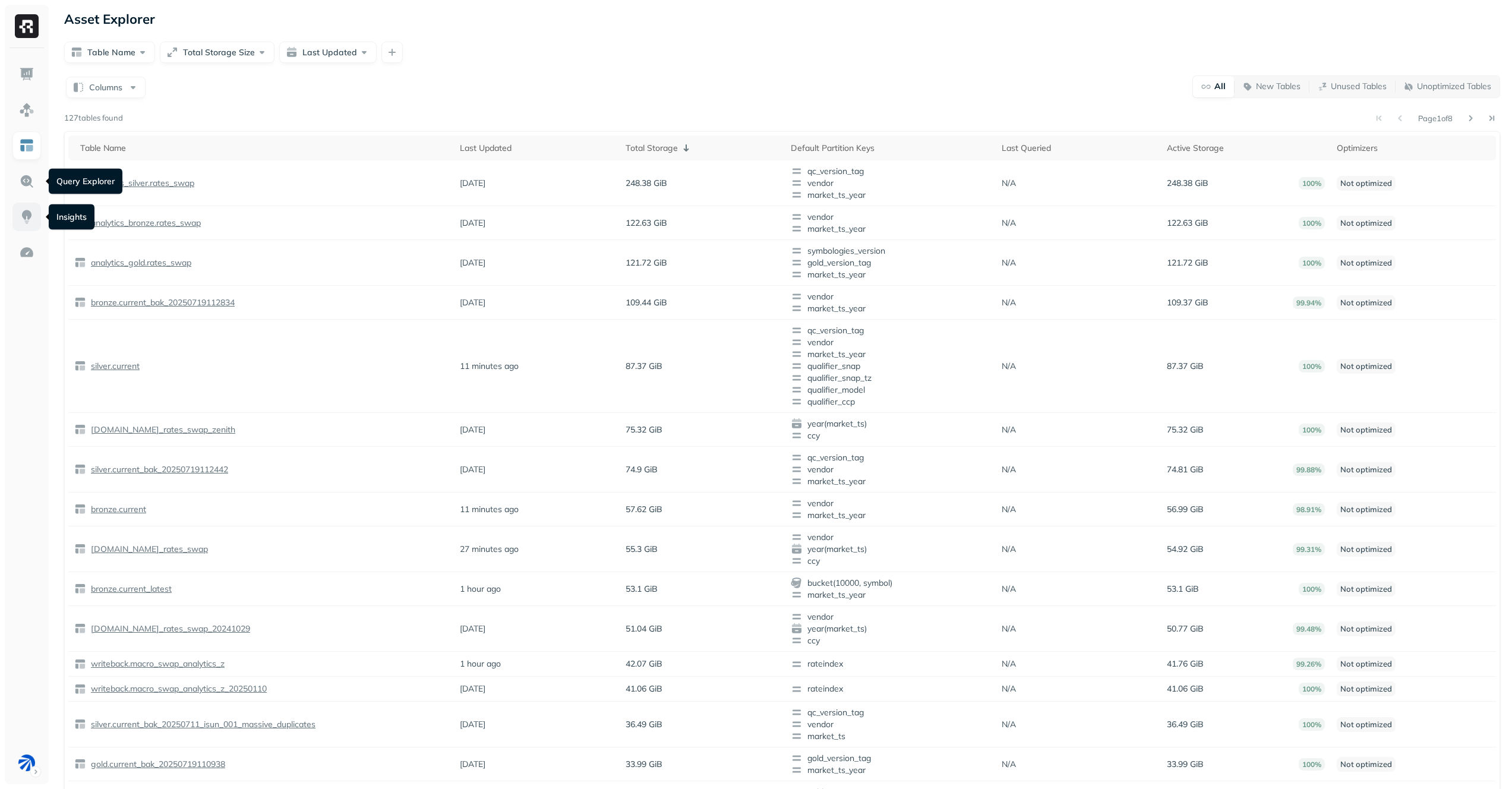
click at [25, 203] on link at bounding box center [27, 216] width 28 height 28
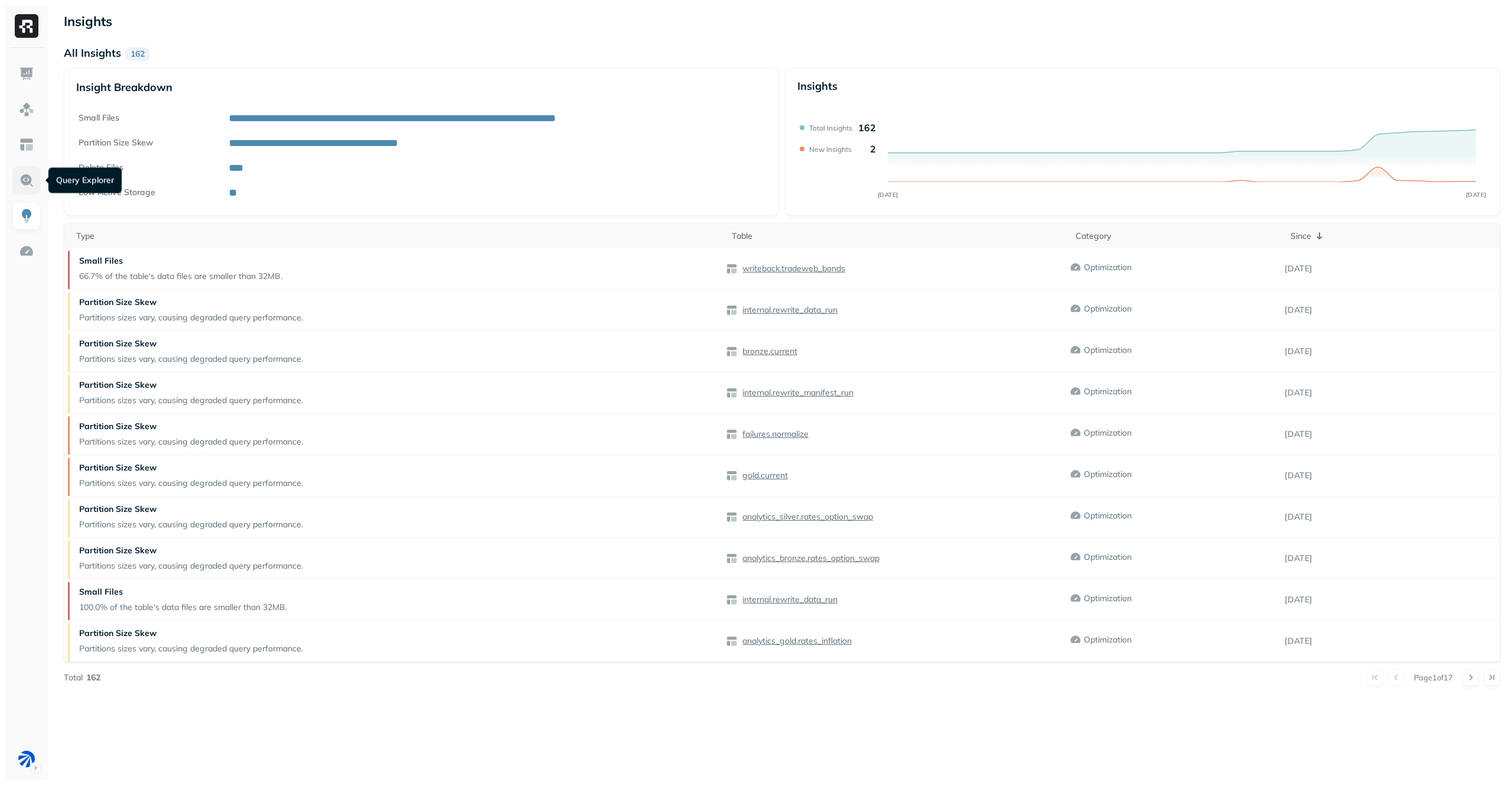
click at [28, 187] on img at bounding box center [26, 180] width 16 height 16
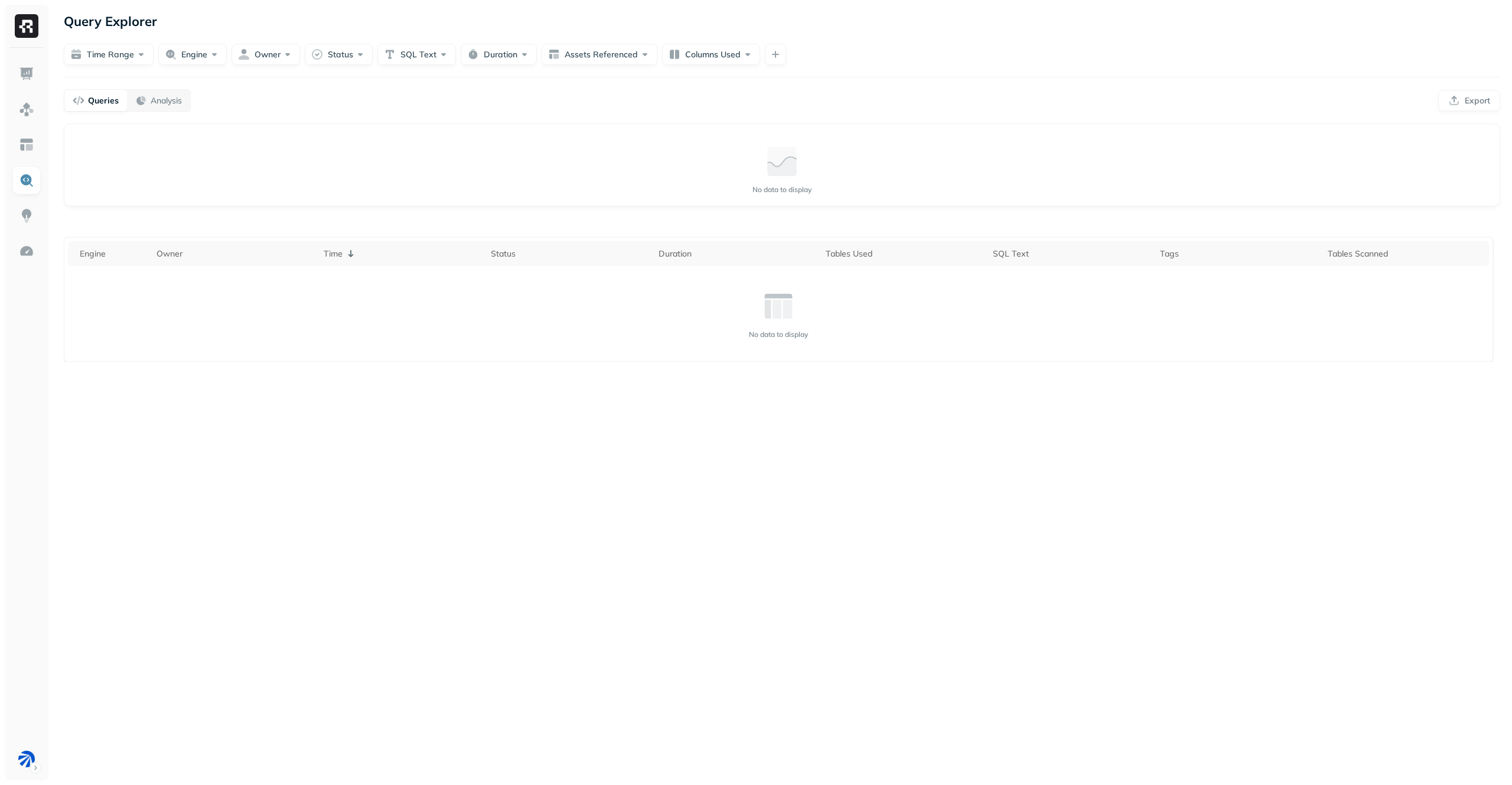
click at [27, 200] on ul at bounding box center [26, 416] width 29 height 713
click at [26, 209] on img at bounding box center [26, 216] width 16 height 16
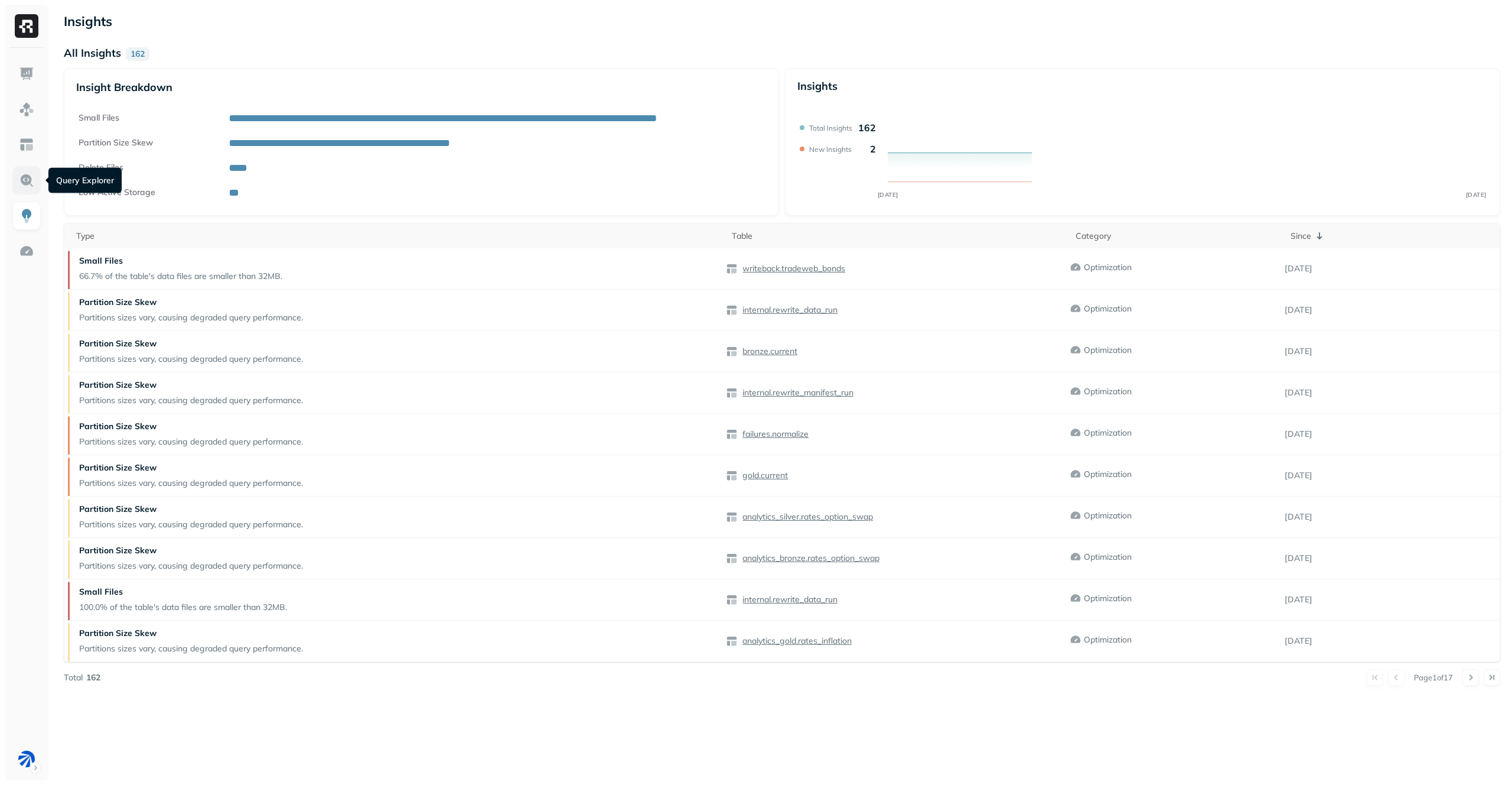
click at [31, 187] on img at bounding box center [26, 180] width 16 height 16
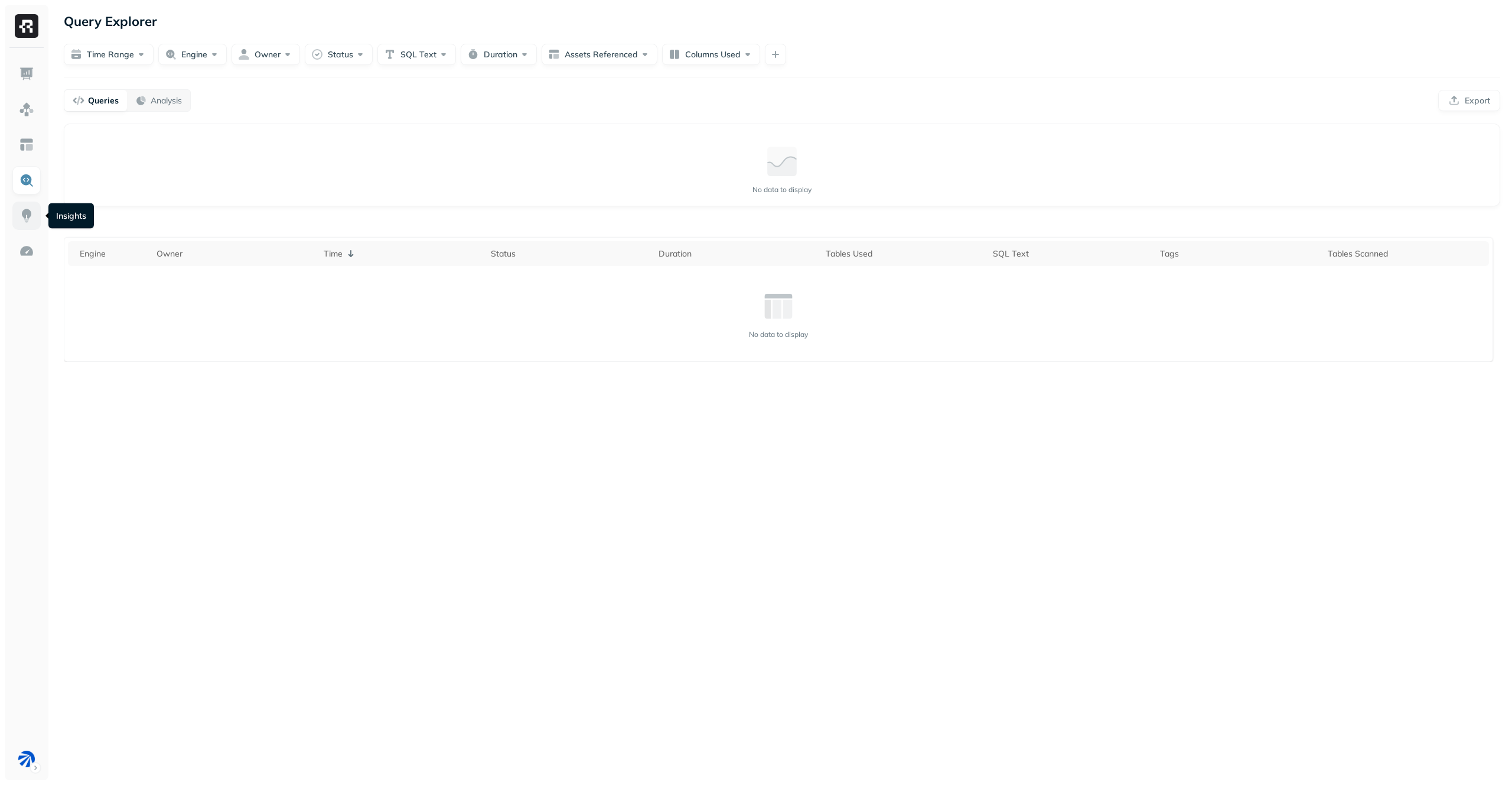
click at [22, 225] on link at bounding box center [26, 215] width 28 height 28
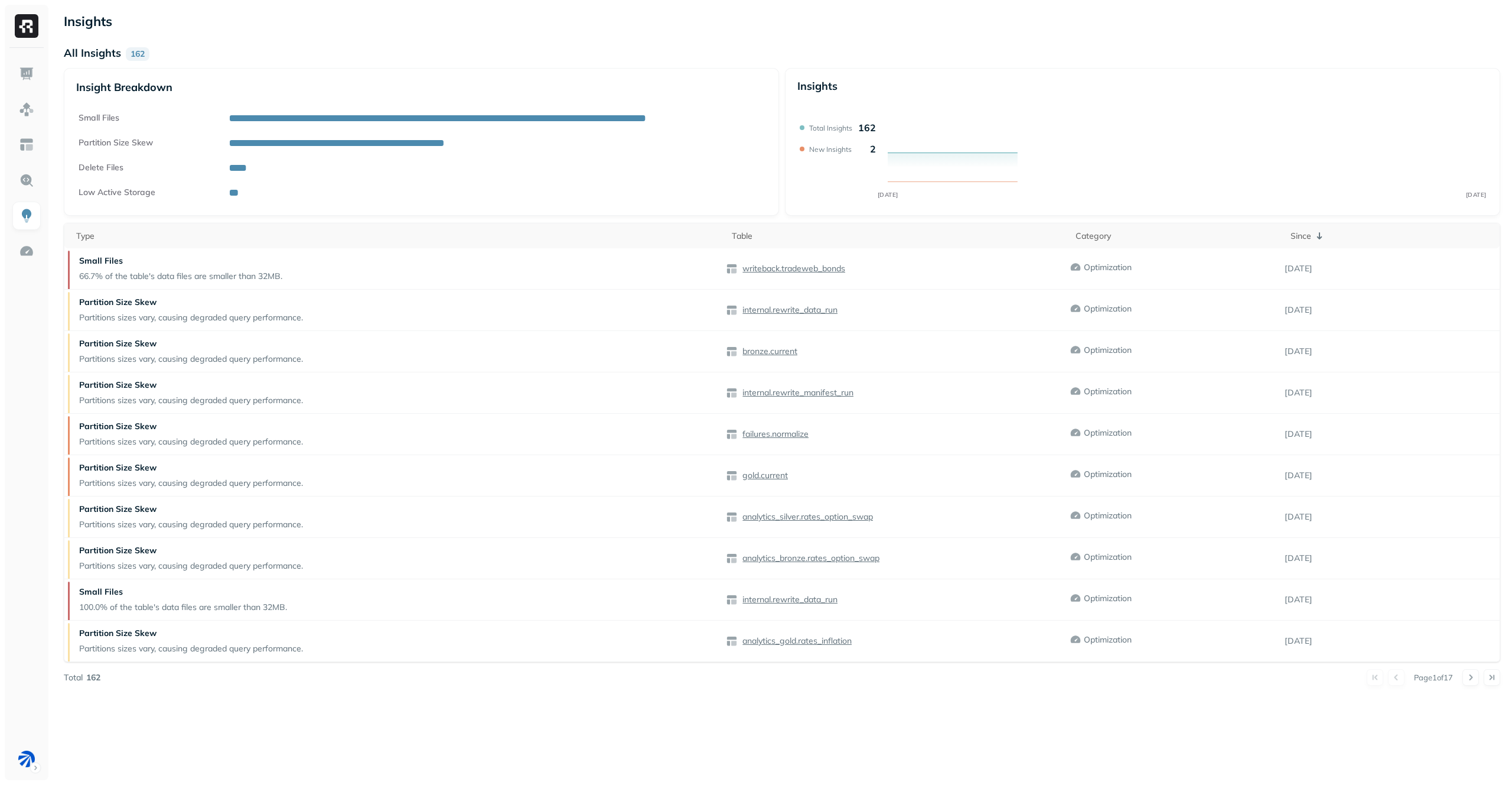
click at [22, 199] on ul at bounding box center [26, 416] width 29 height 713
click at [17, 254] on link at bounding box center [26, 251] width 28 height 28
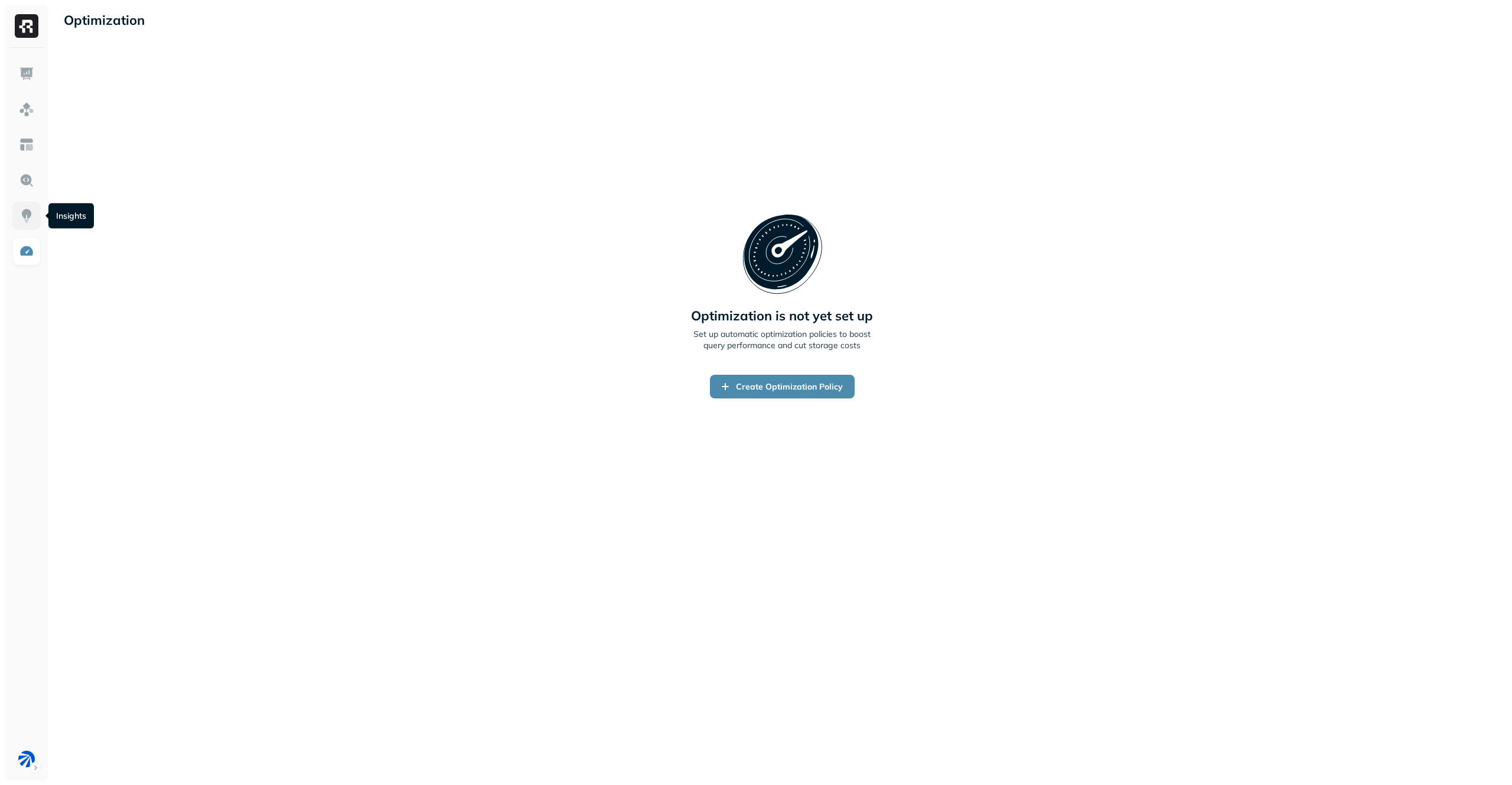
click at [26, 226] on link at bounding box center [26, 215] width 28 height 28
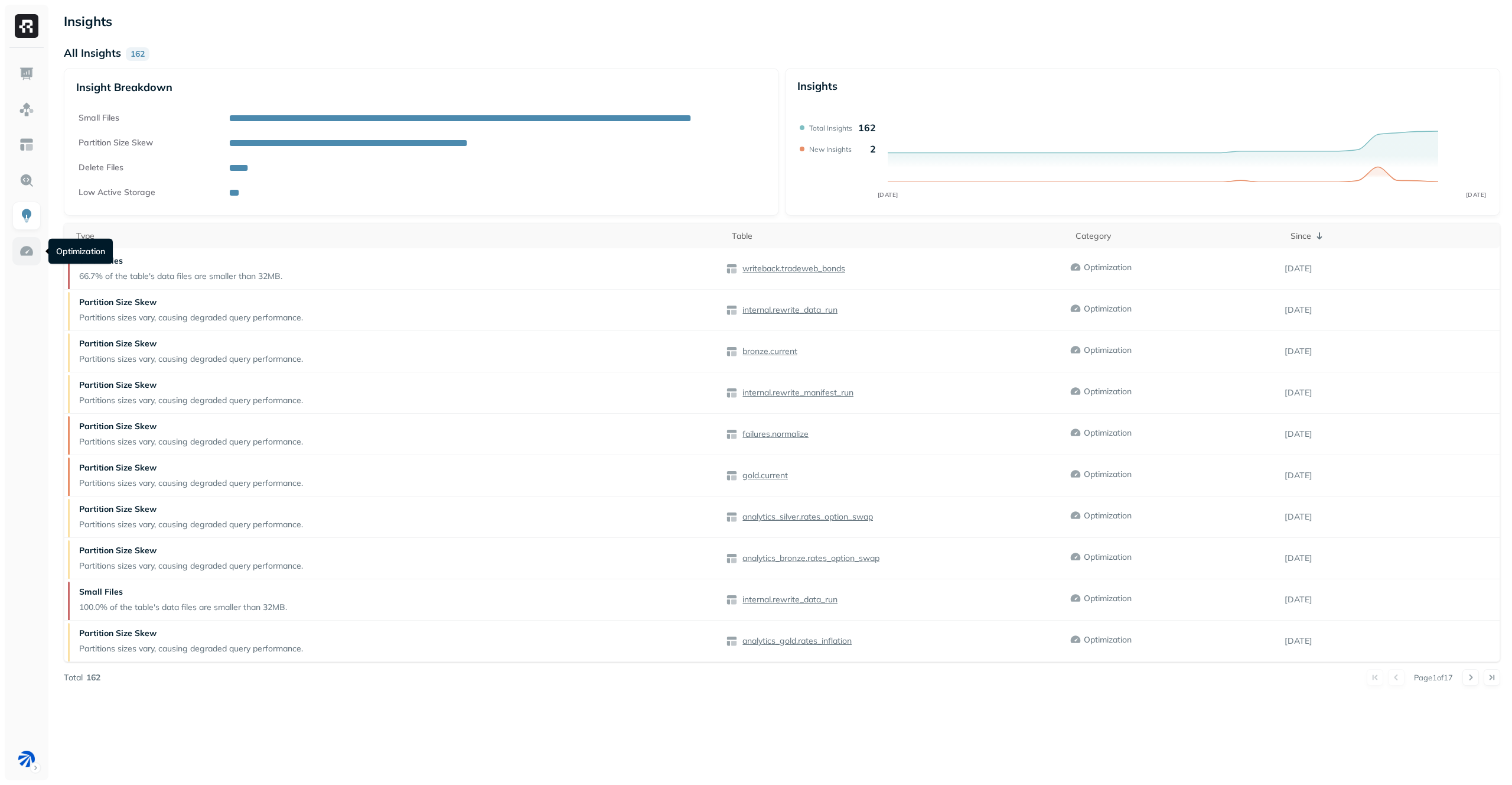
click at [23, 242] on link at bounding box center [26, 251] width 28 height 28
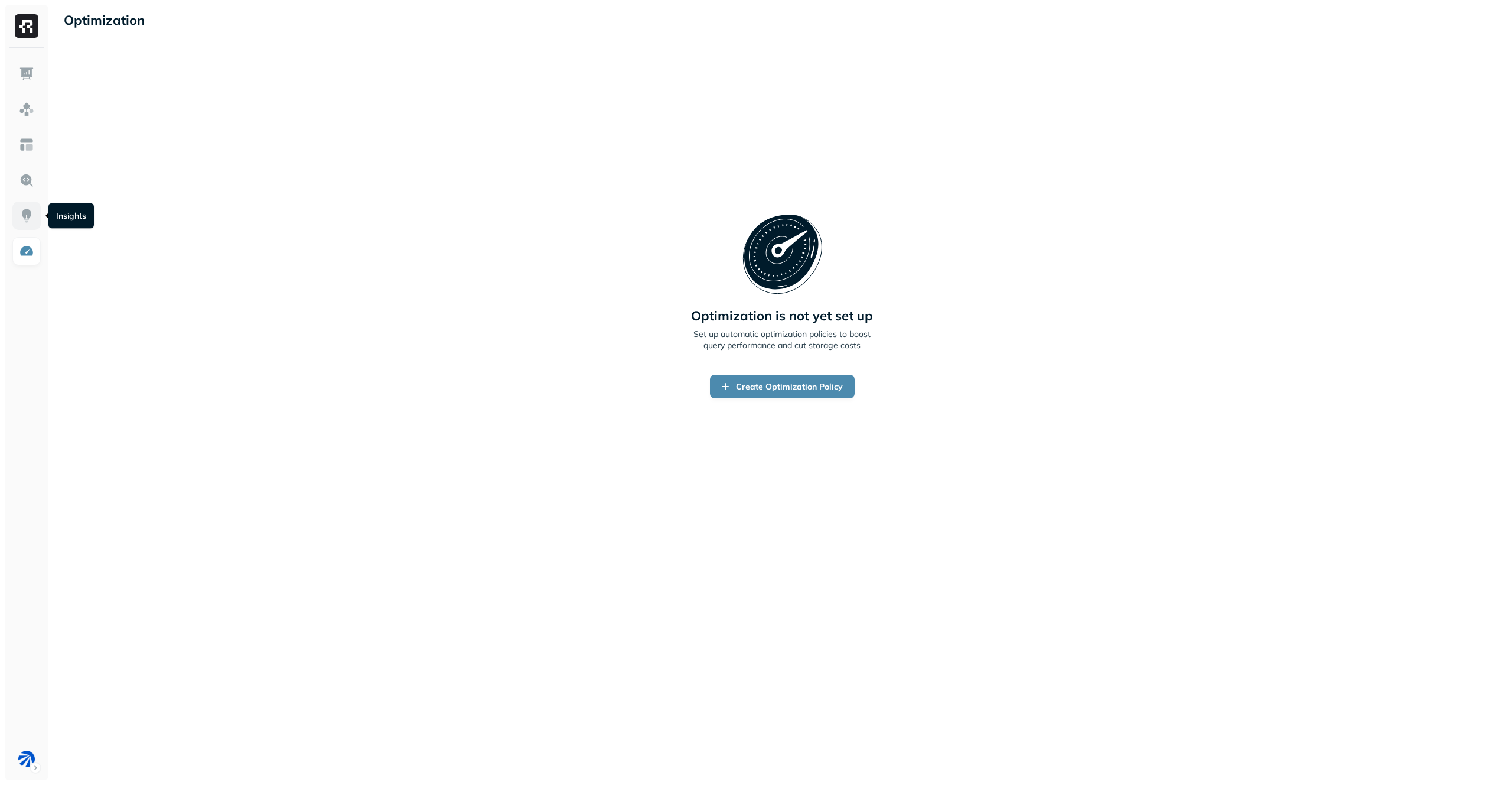
click at [26, 226] on link at bounding box center [26, 215] width 28 height 28
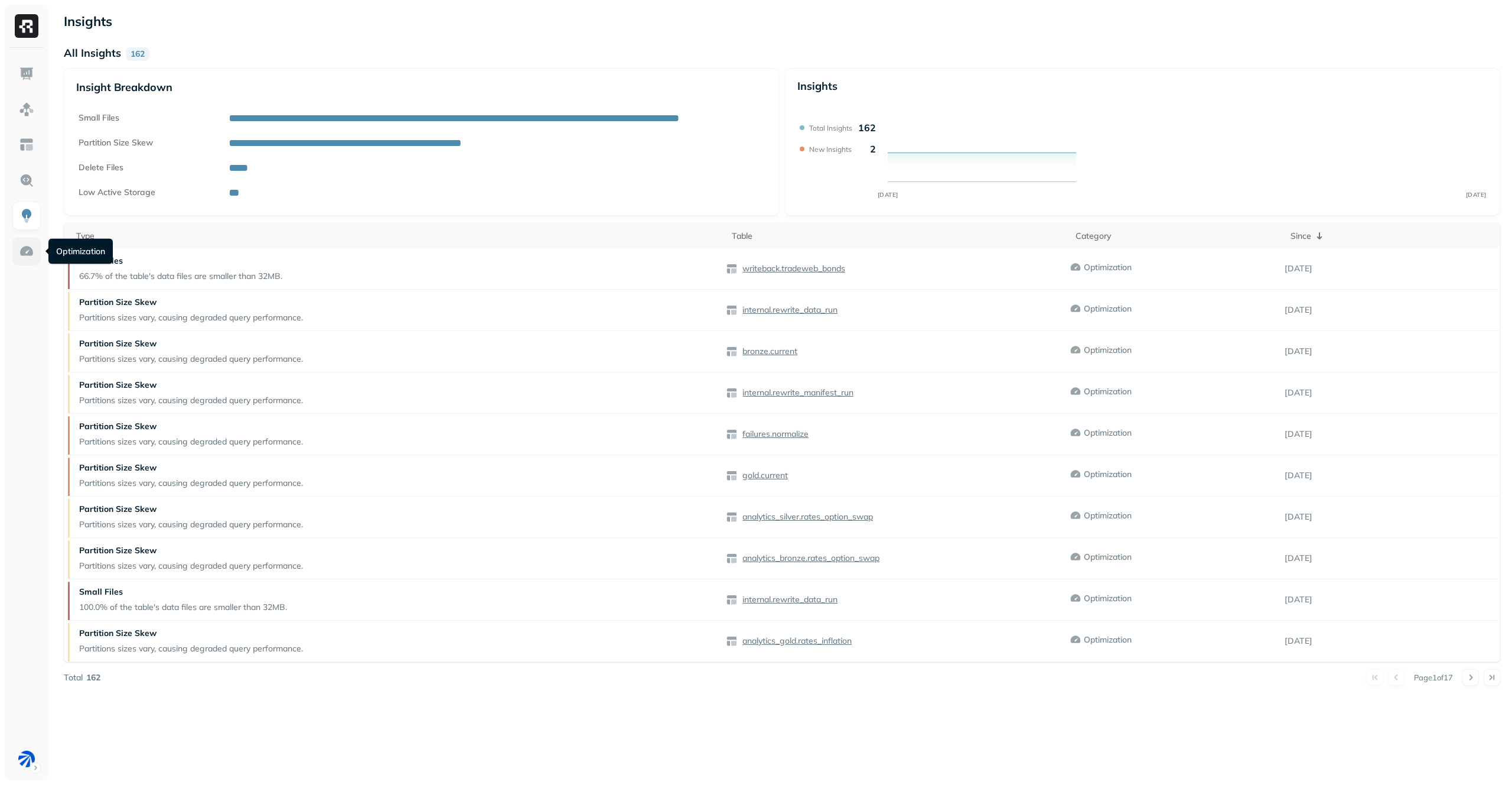
click at [26, 255] on img at bounding box center [26, 251] width 16 height 16
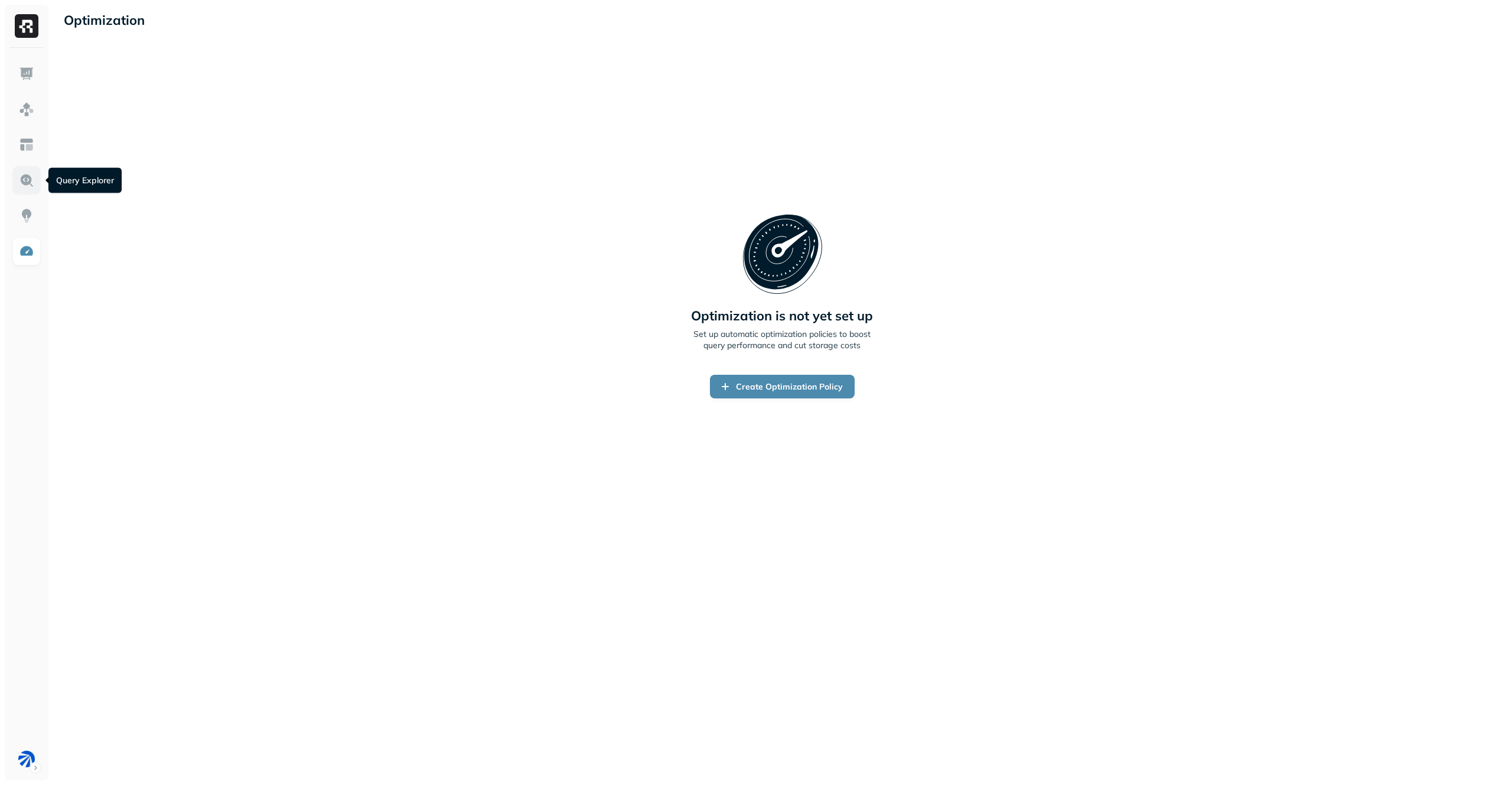
click at [28, 177] on img at bounding box center [26, 180] width 16 height 16
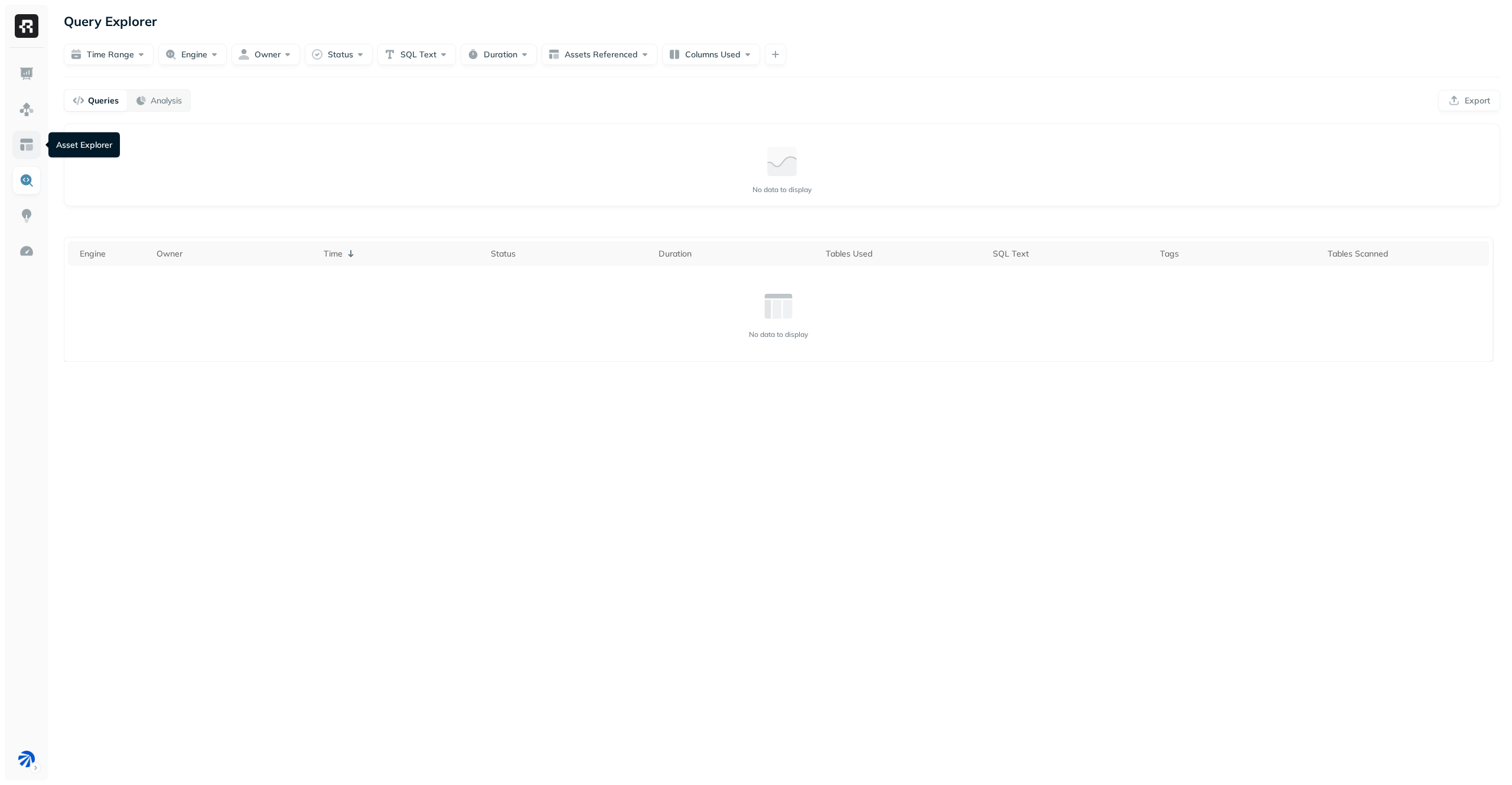
click at [22, 144] on img at bounding box center [26, 145] width 16 height 16
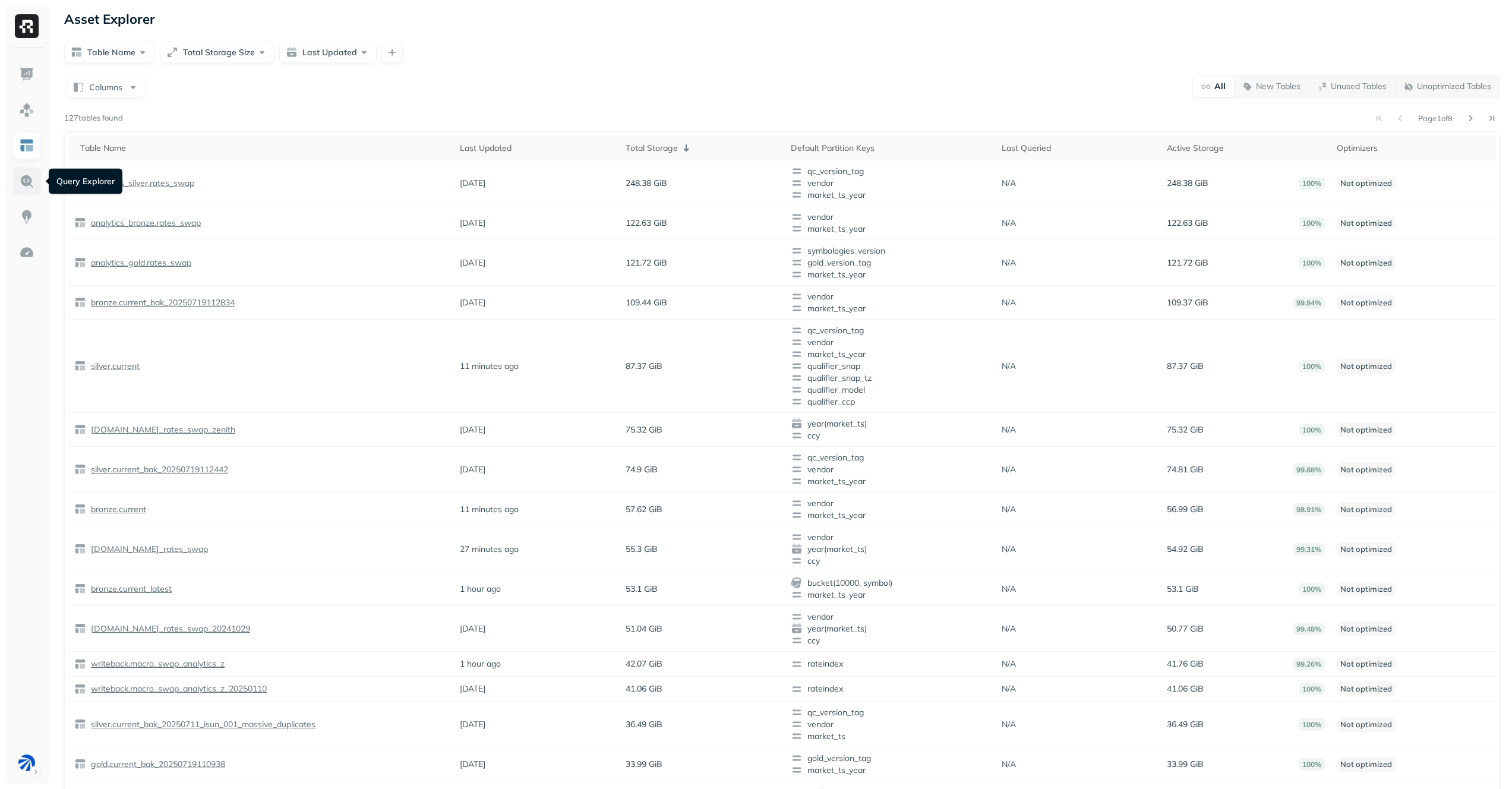
click at [23, 187] on img at bounding box center [27, 181] width 16 height 16
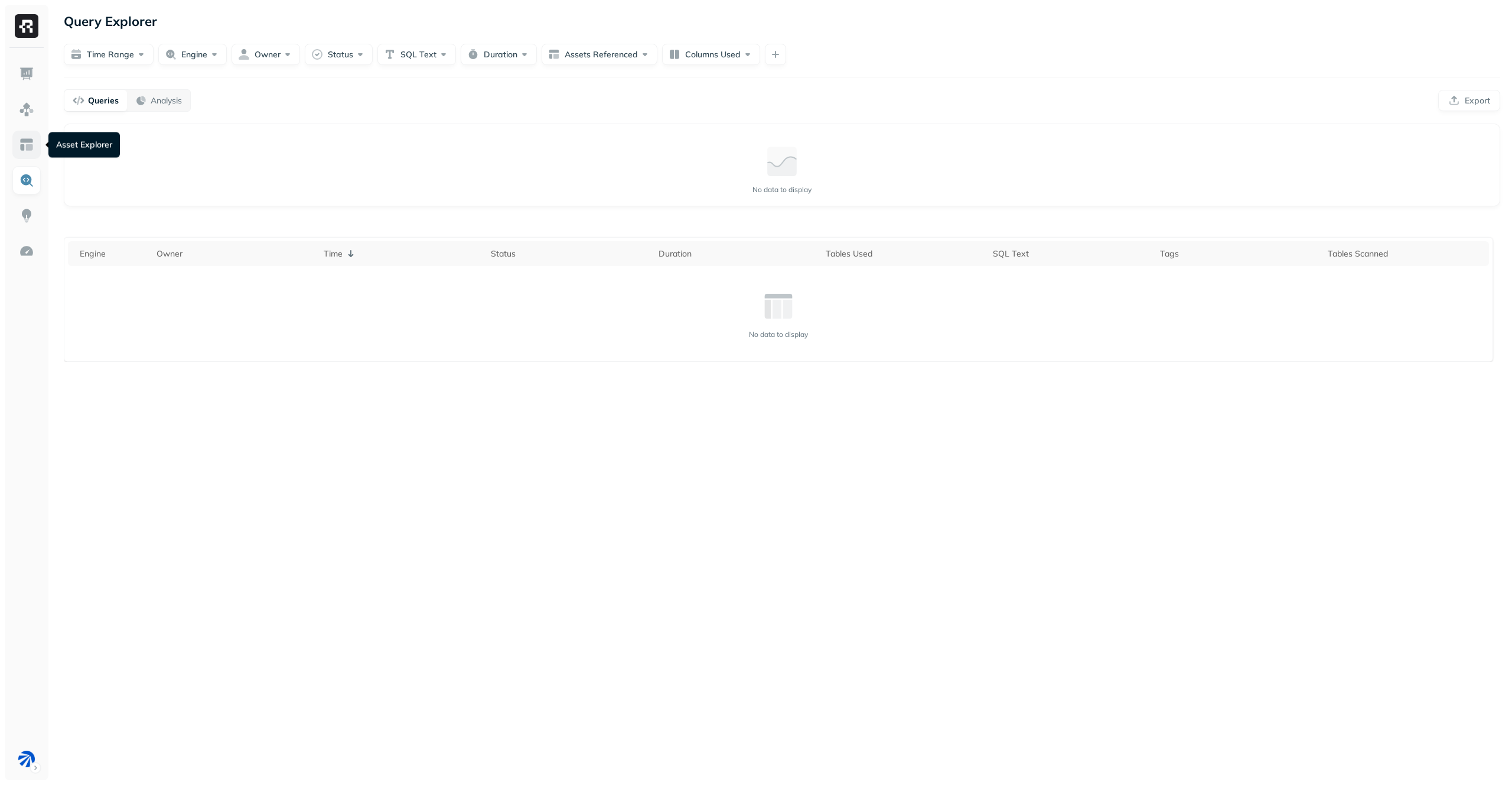
click at [28, 147] on img at bounding box center [26, 145] width 16 height 16
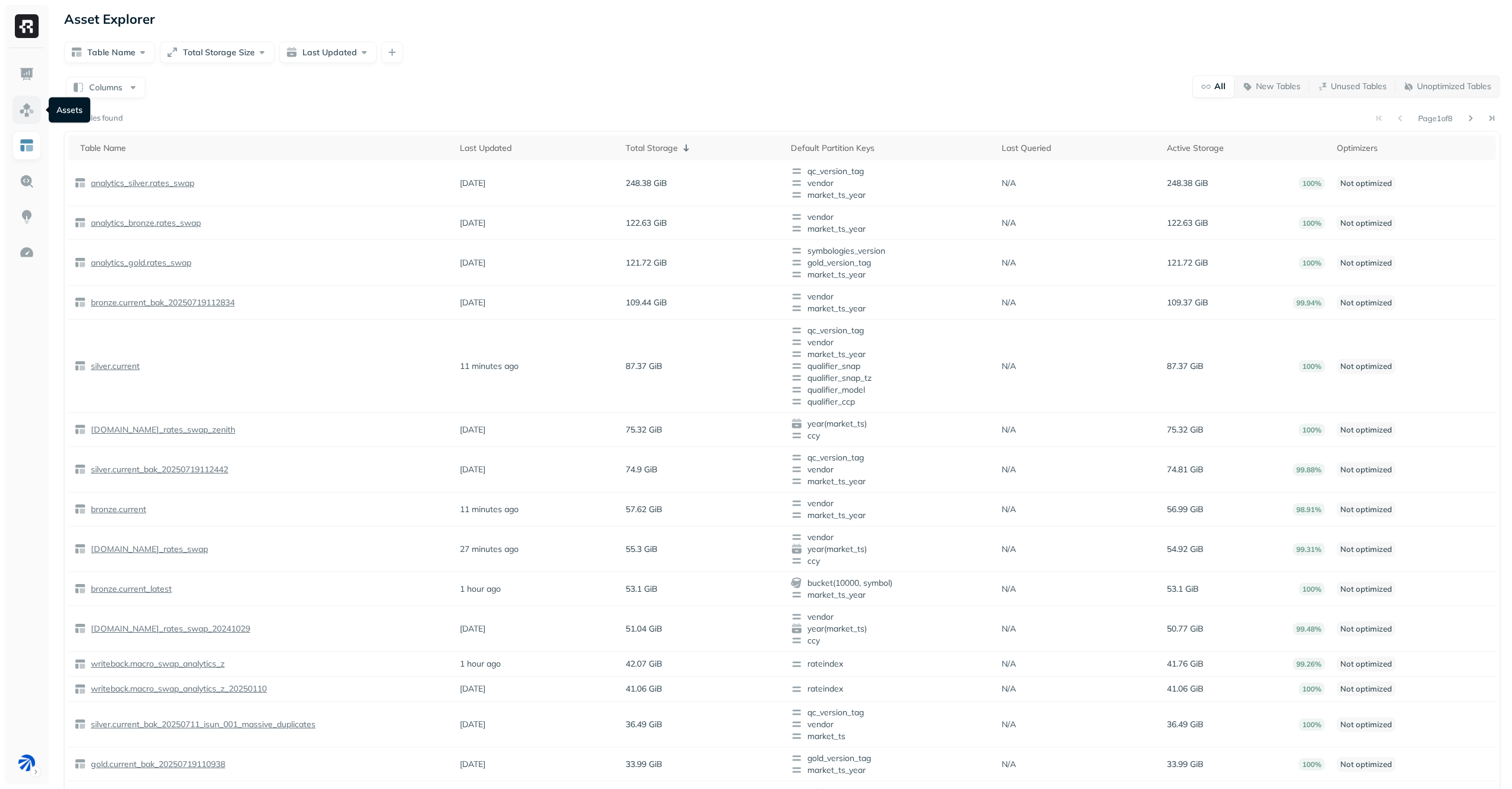
click at [36, 109] on link at bounding box center [27, 109] width 28 height 28
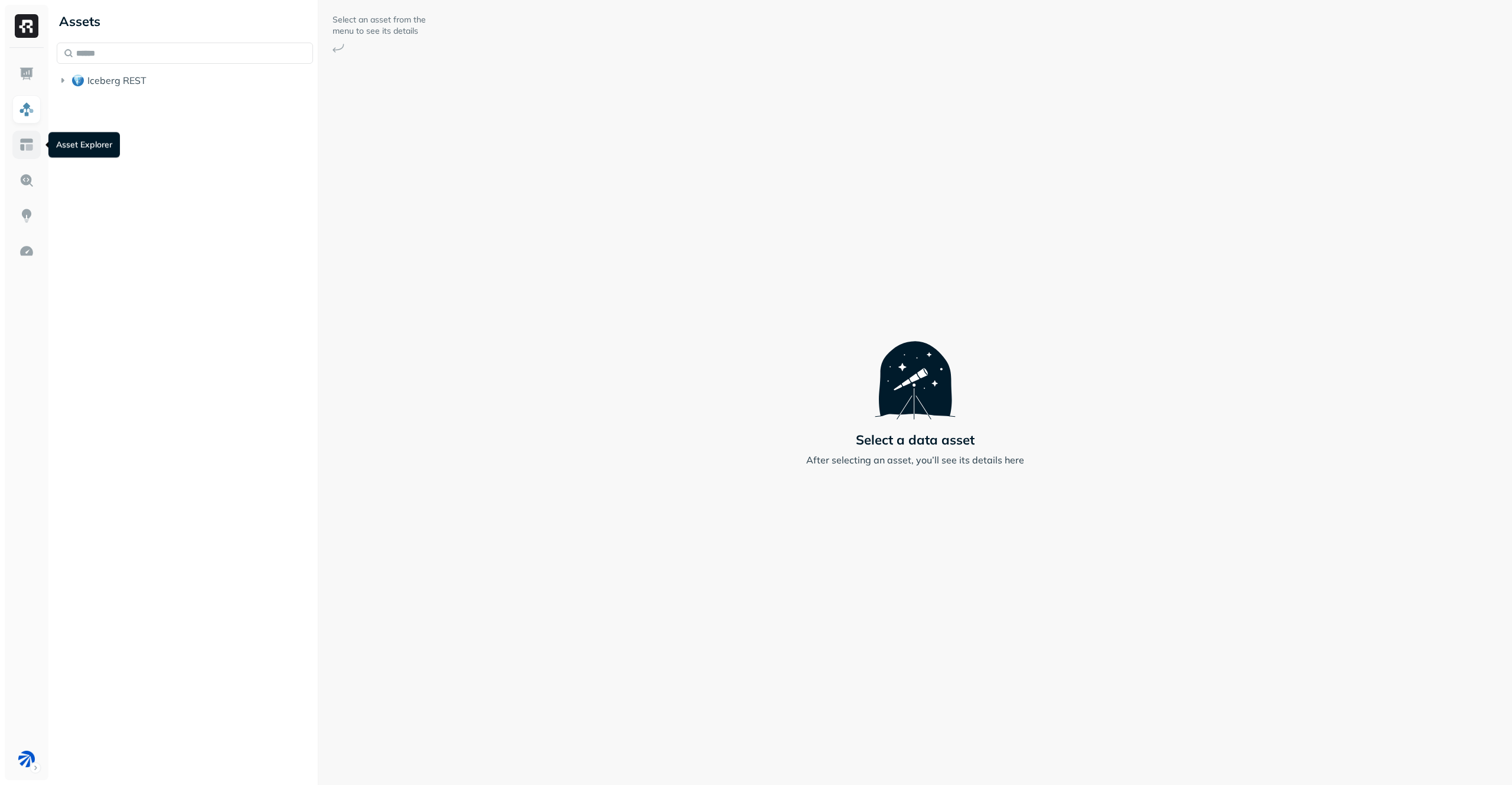
click at [36, 147] on link at bounding box center [26, 144] width 28 height 28
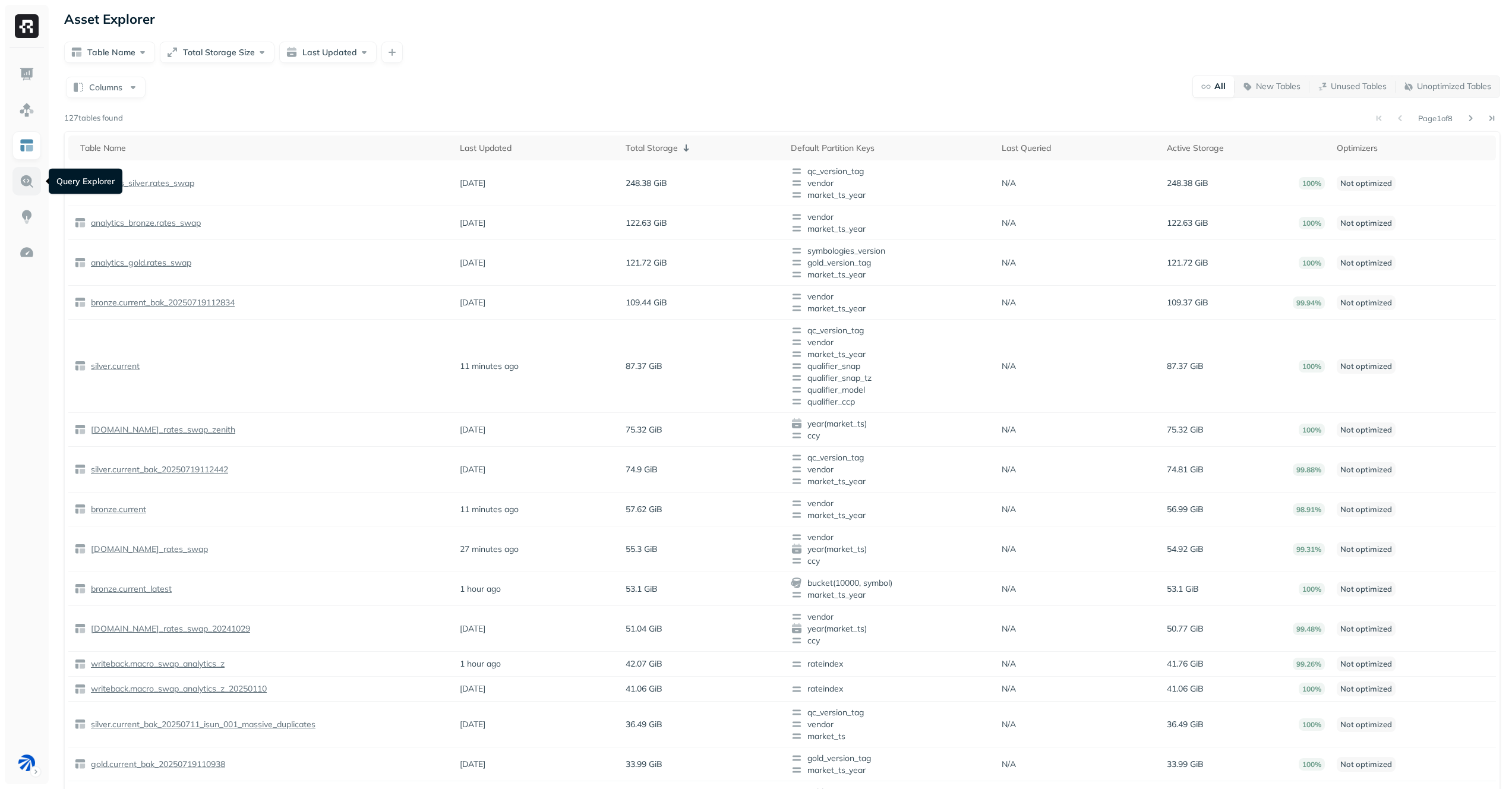
click at [31, 180] on img at bounding box center [27, 181] width 16 height 16
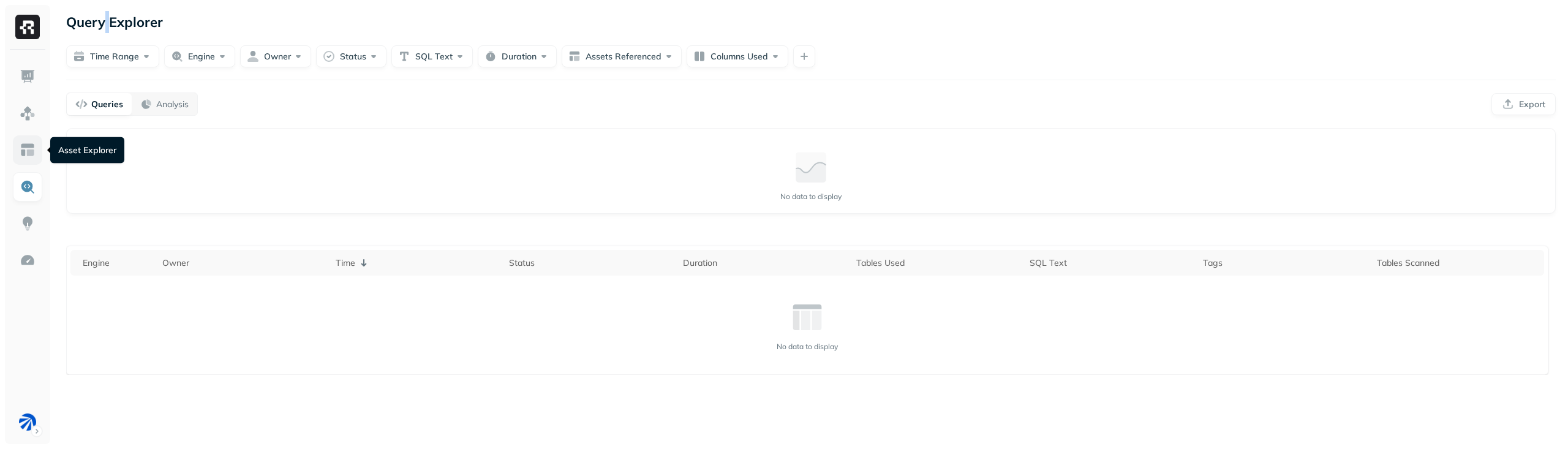
click at [21, 153] on img at bounding box center [27, 150] width 16 height 16
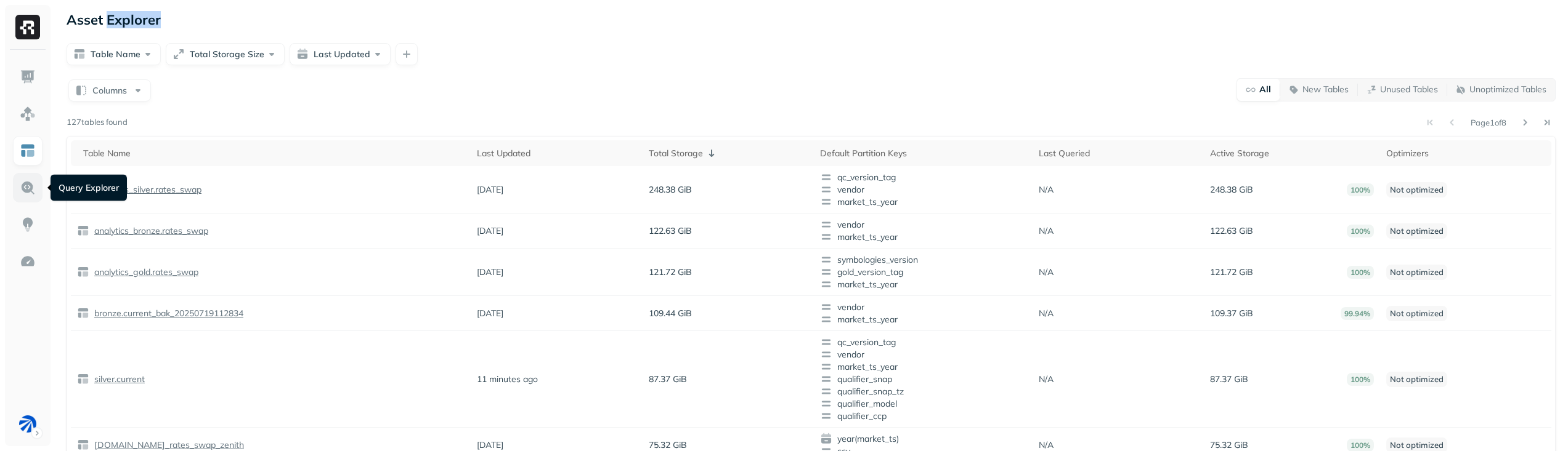
click at [25, 186] on img at bounding box center [28, 188] width 16 height 16
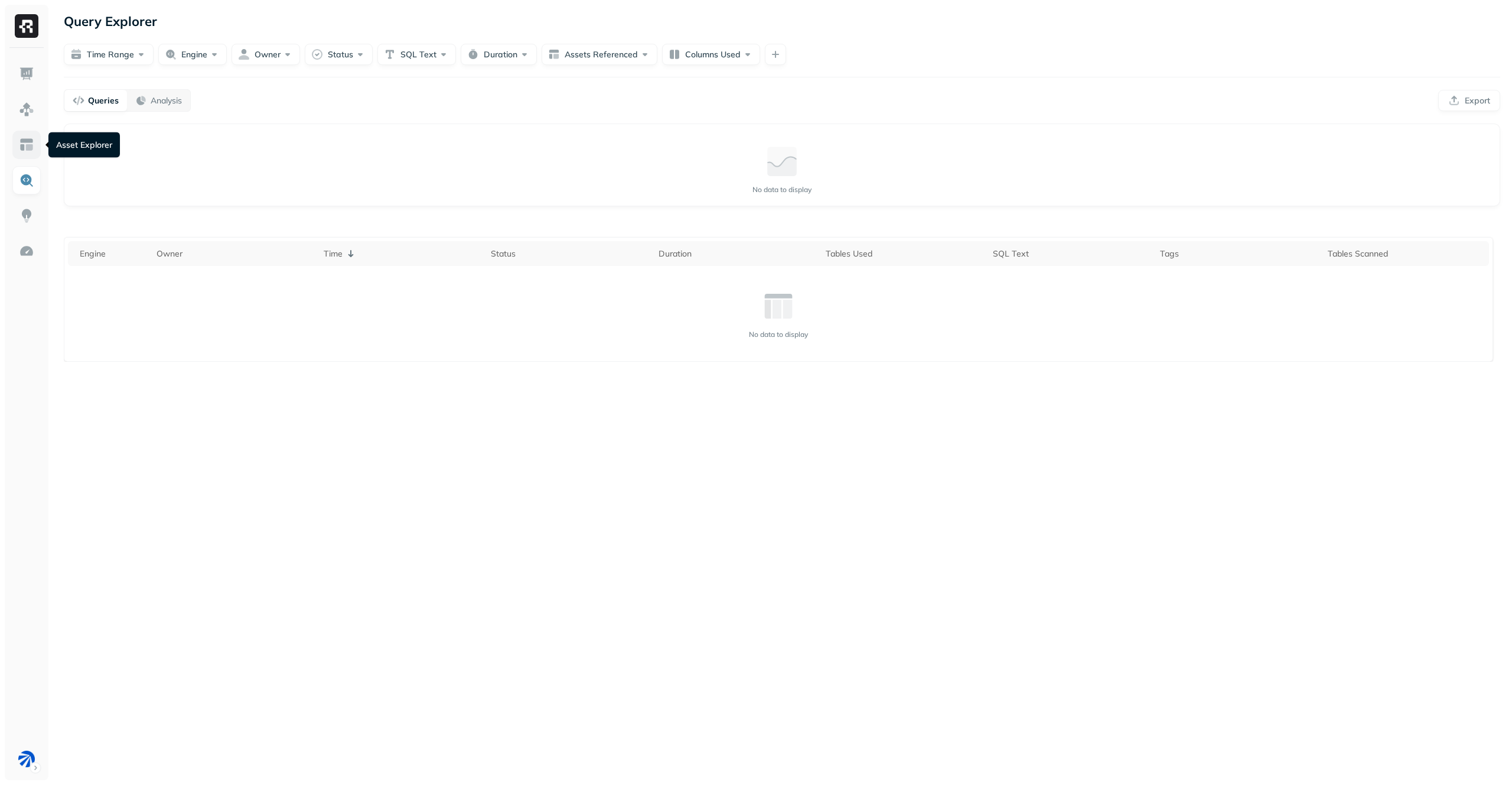
click at [31, 140] on img at bounding box center [26, 145] width 16 height 16
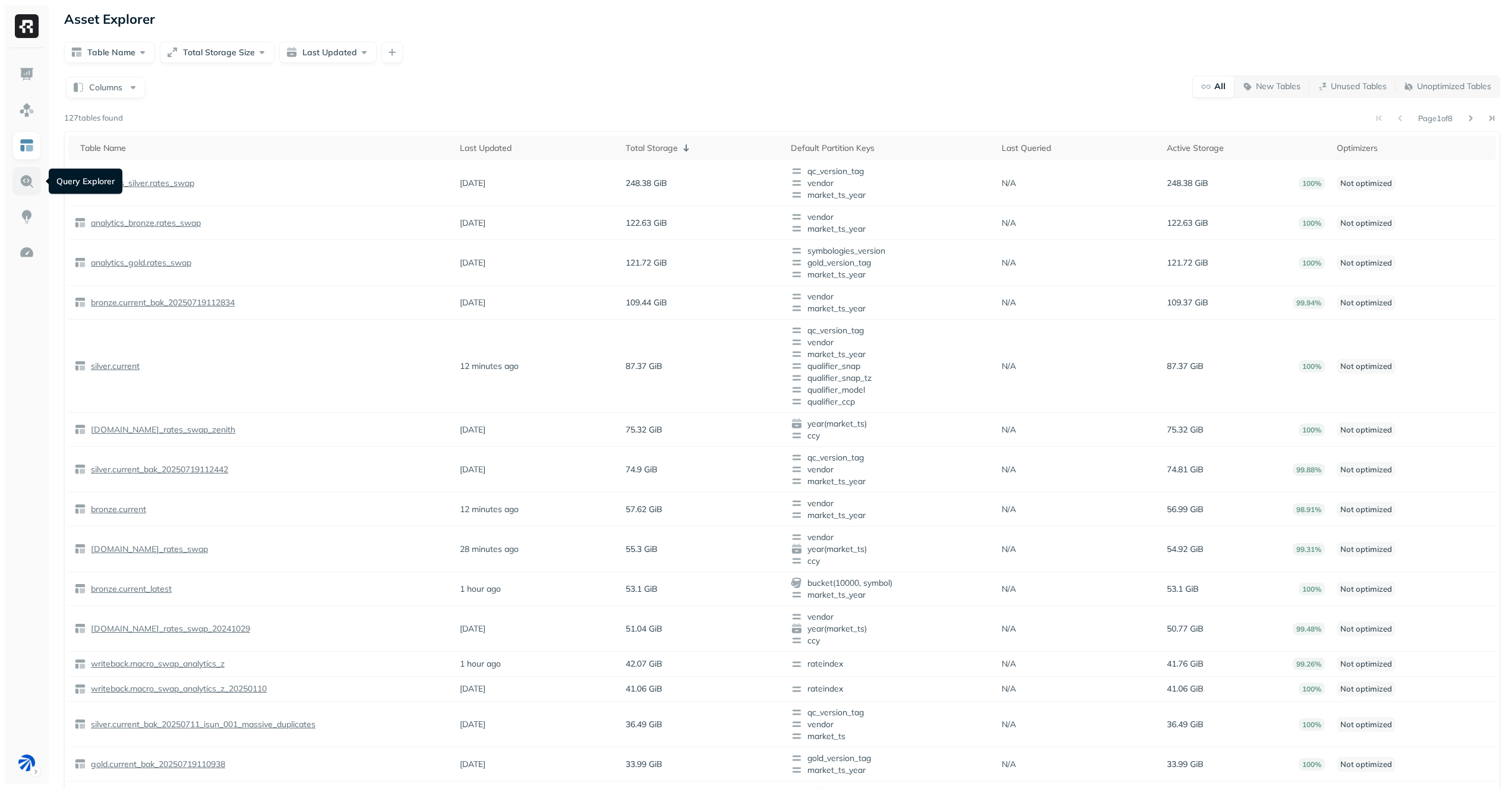
click at [28, 180] on img at bounding box center [27, 181] width 16 height 16
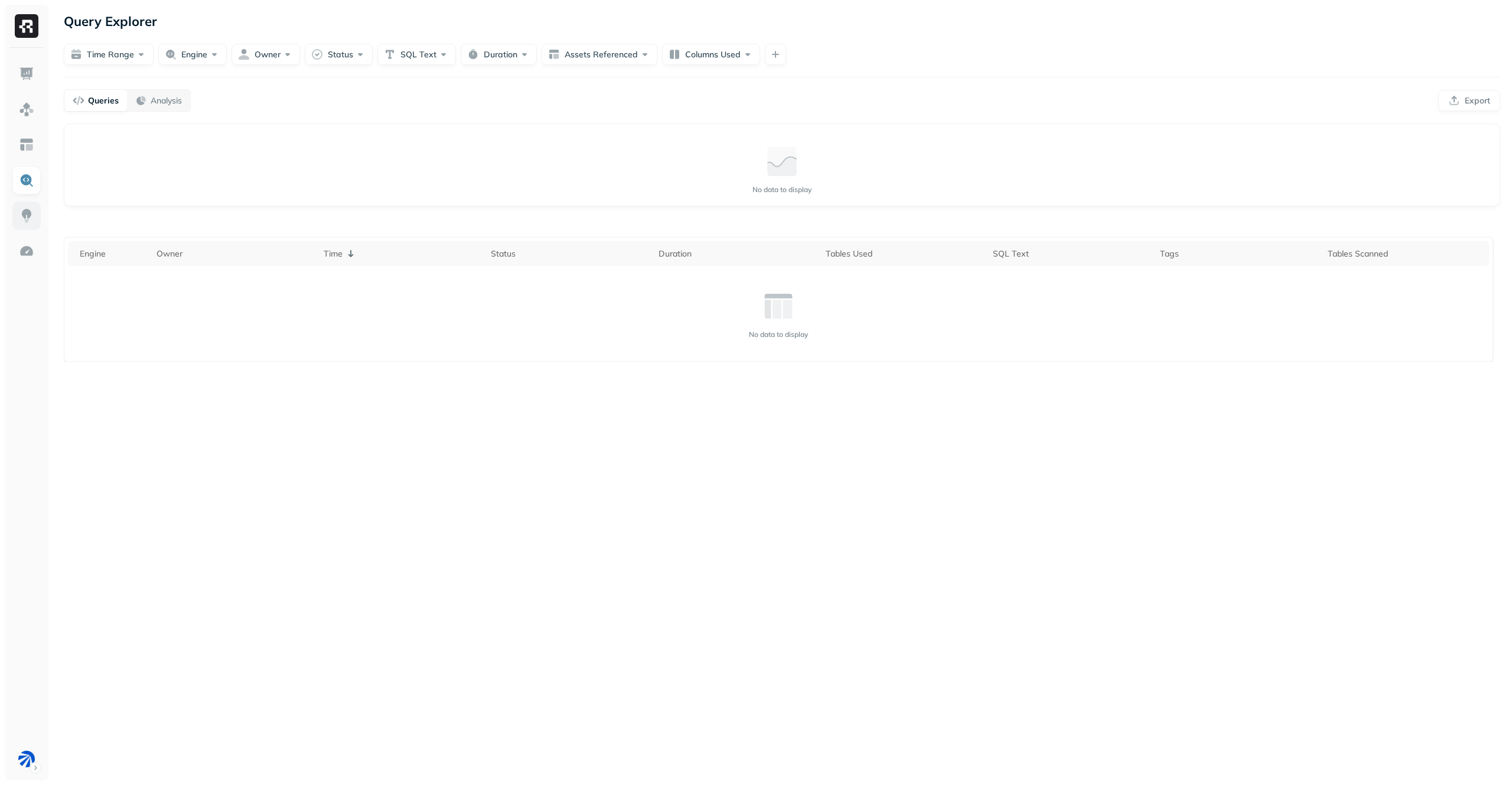
click at [34, 220] on link at bounding box center [26, 215] width 28 height 28
click at [205, 55] on button "Engine" at bounding box center [192, 54] width 69 height 21
click at [210, 38] on form "Time Range Engine Owner Status SQL Text Duration Assets Referenced Columns Used" at bounding box center [782, 48] width 1437 height 33
click at [506, 158] on div "No data to display" at bounding box center [782, 169] width 1416 height 71
drag, startPoint x: 441, startPoint y: 216, endPoint x: 742, endPoint y: 491, distance: 407.7
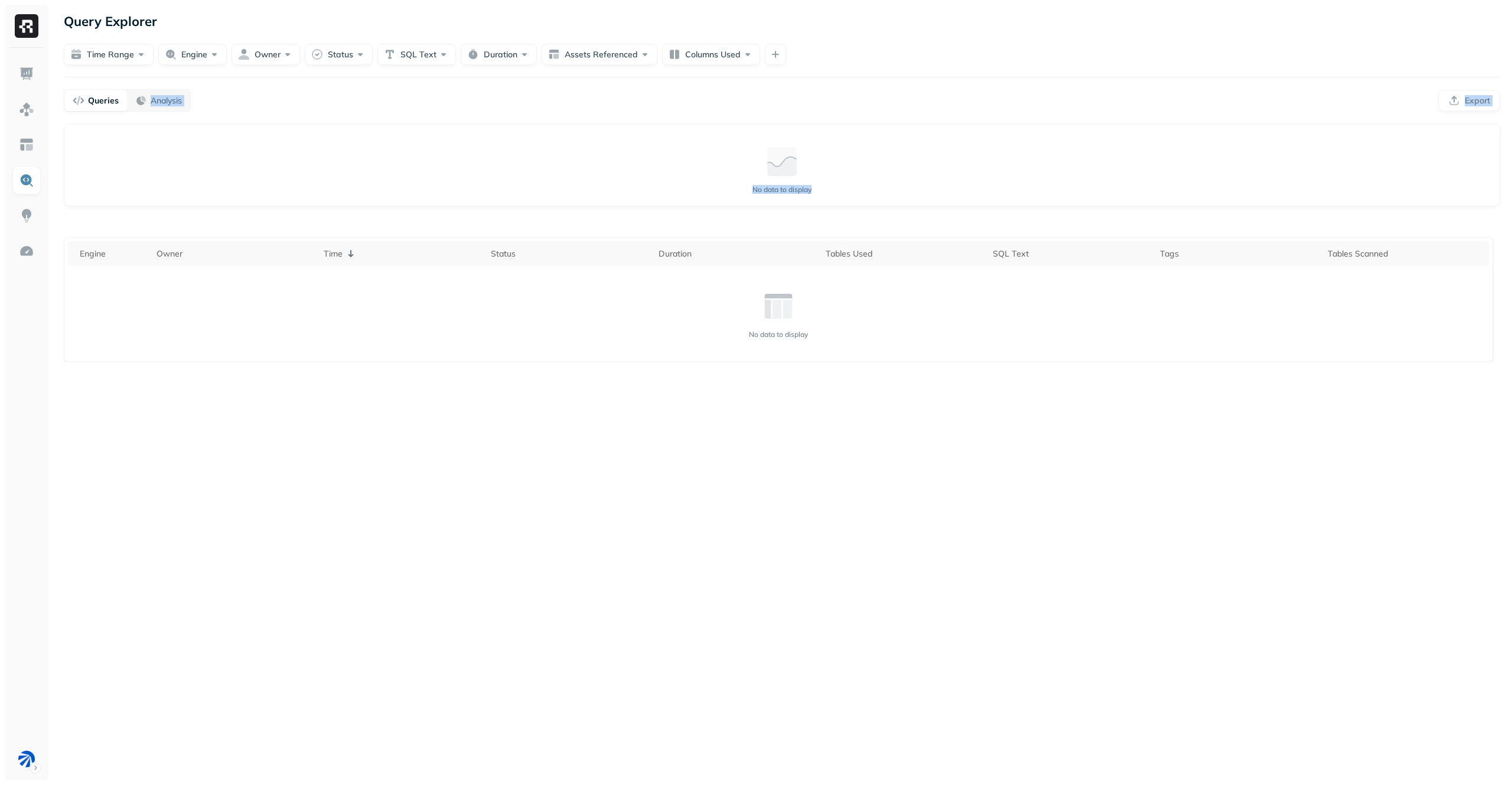
click at [742, 491] on div "Query Explorer Time Range Engine Owner Status SQL Text Duration Assets Referenc…" at bounding box center [782, 392] width 1460 height 785
